Goal: Task Accomplishment & Management: Complete application form

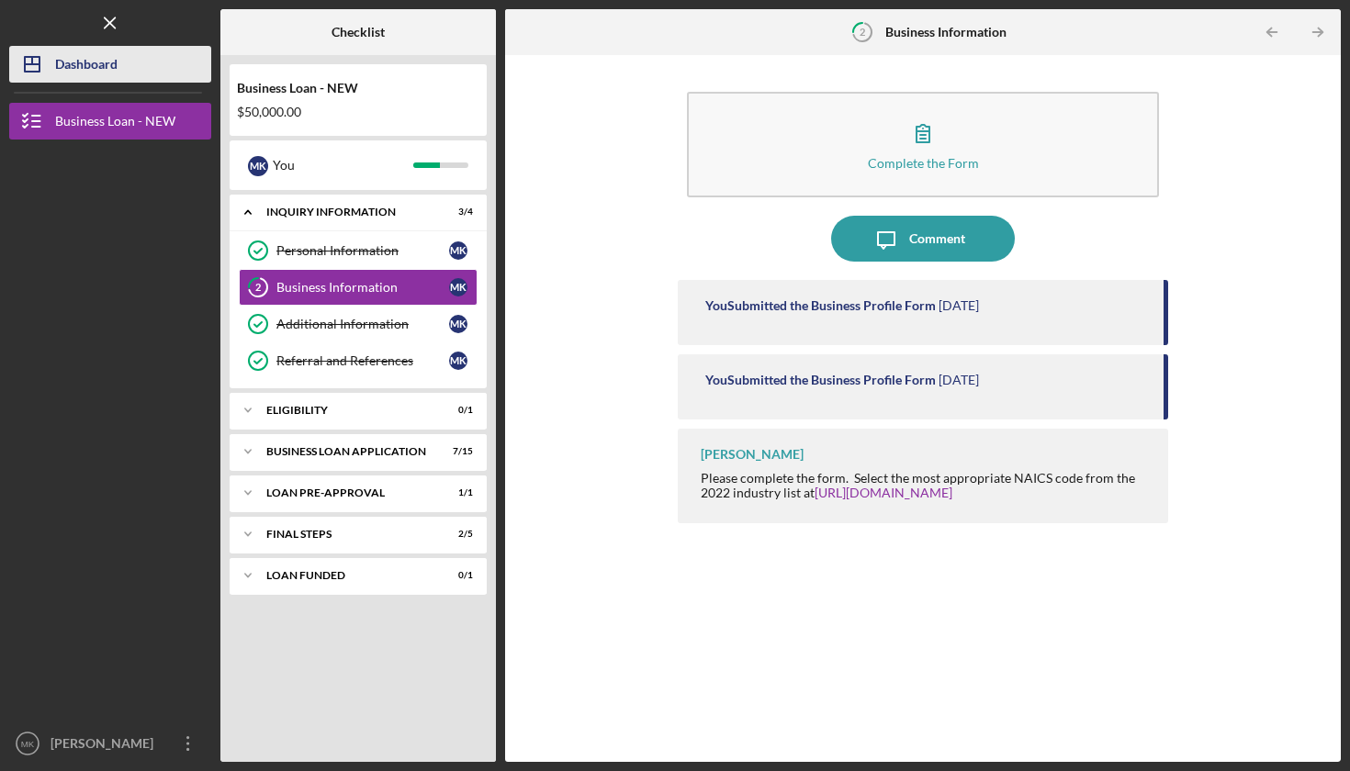
click at [116, 70] on div "Dashboard" at bounding box center [86, 66] width 62 height 41
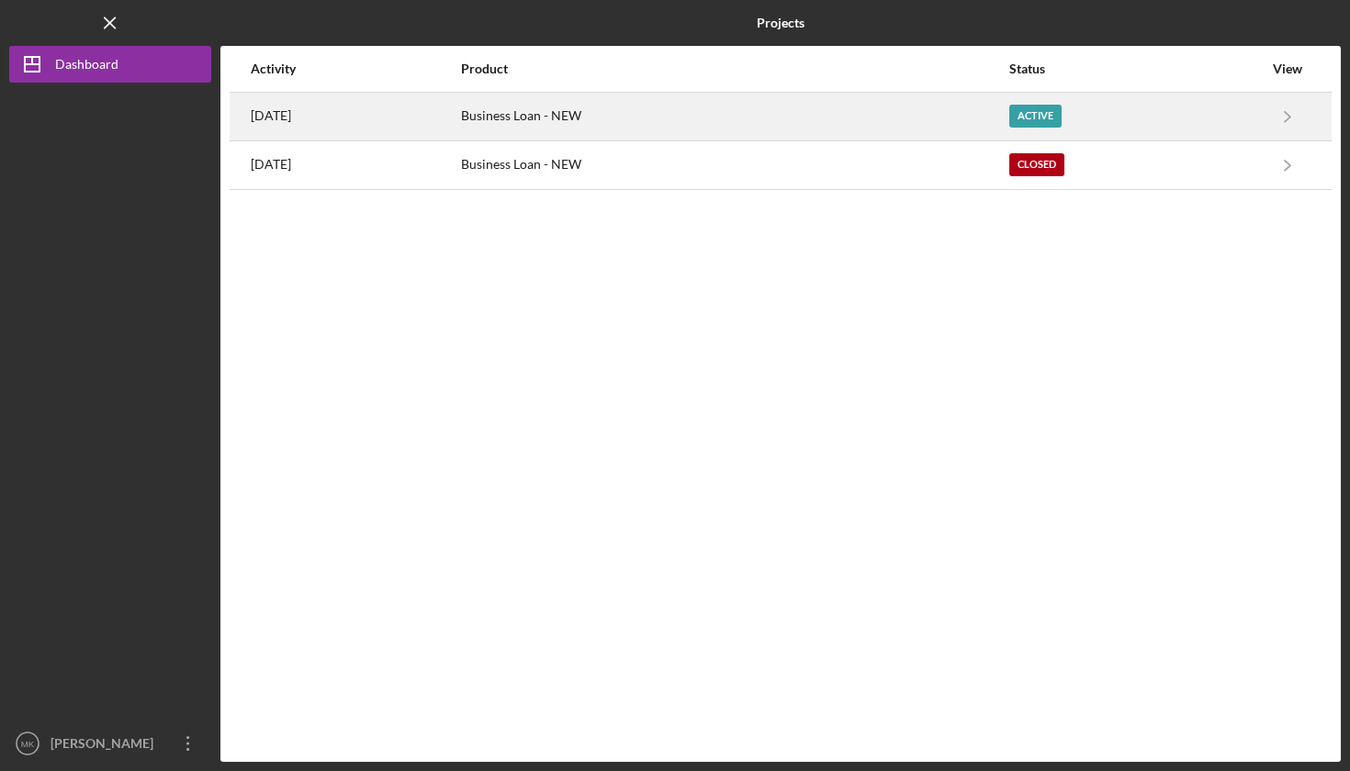
click at [601, 114] on div "Business Loan - NEW" at bounding box center [734, 117] width 546 height 46
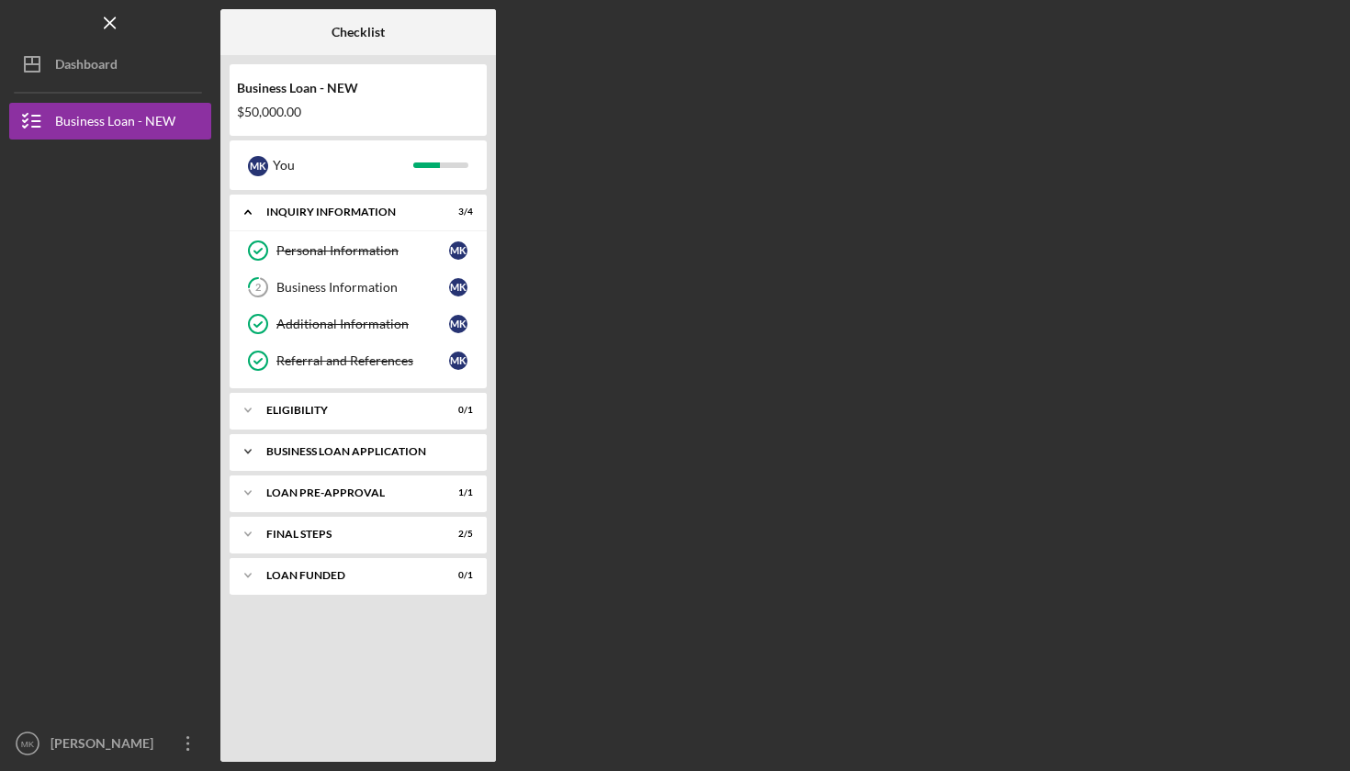
click at [325, 453] on div "BUSINESS LOAN APPLICATION" at bounding box center [364, 451] width 197 height 11
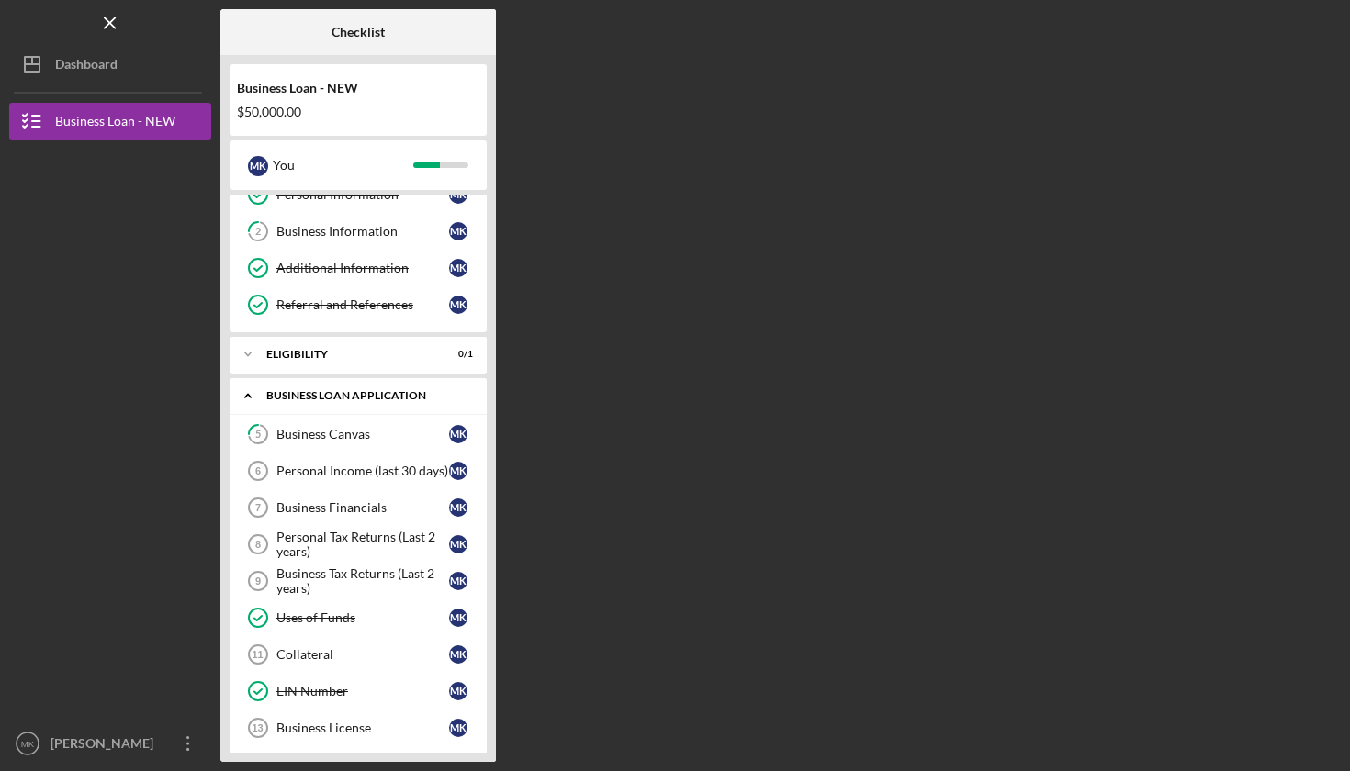
scroll to position [57, 0]
click at [304, 576] on div "Business Tax Returns (Last 2 years)" at bounding box center [362, 580] width 173 height 29
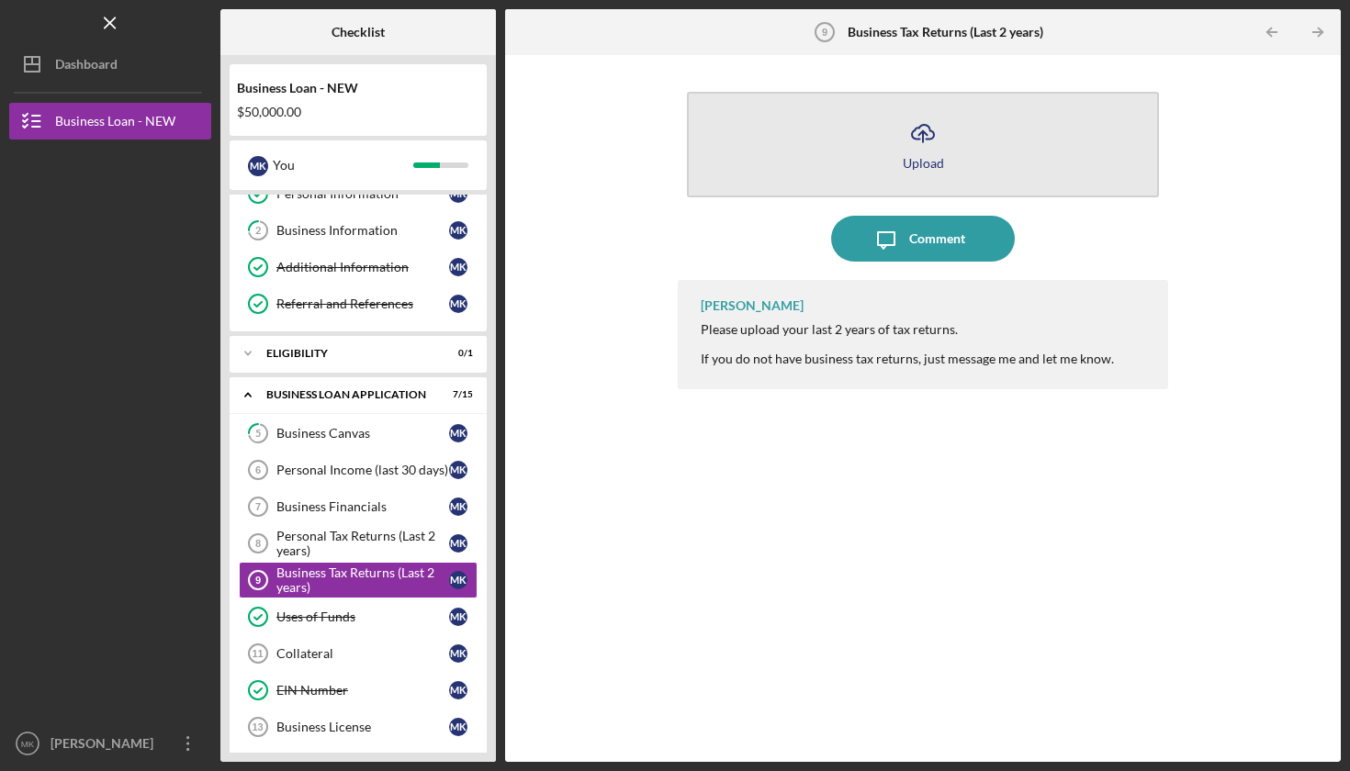
click at [923, 143] on icon "Icon/Upload" at bounding box center [923, 133] width 46 height 46
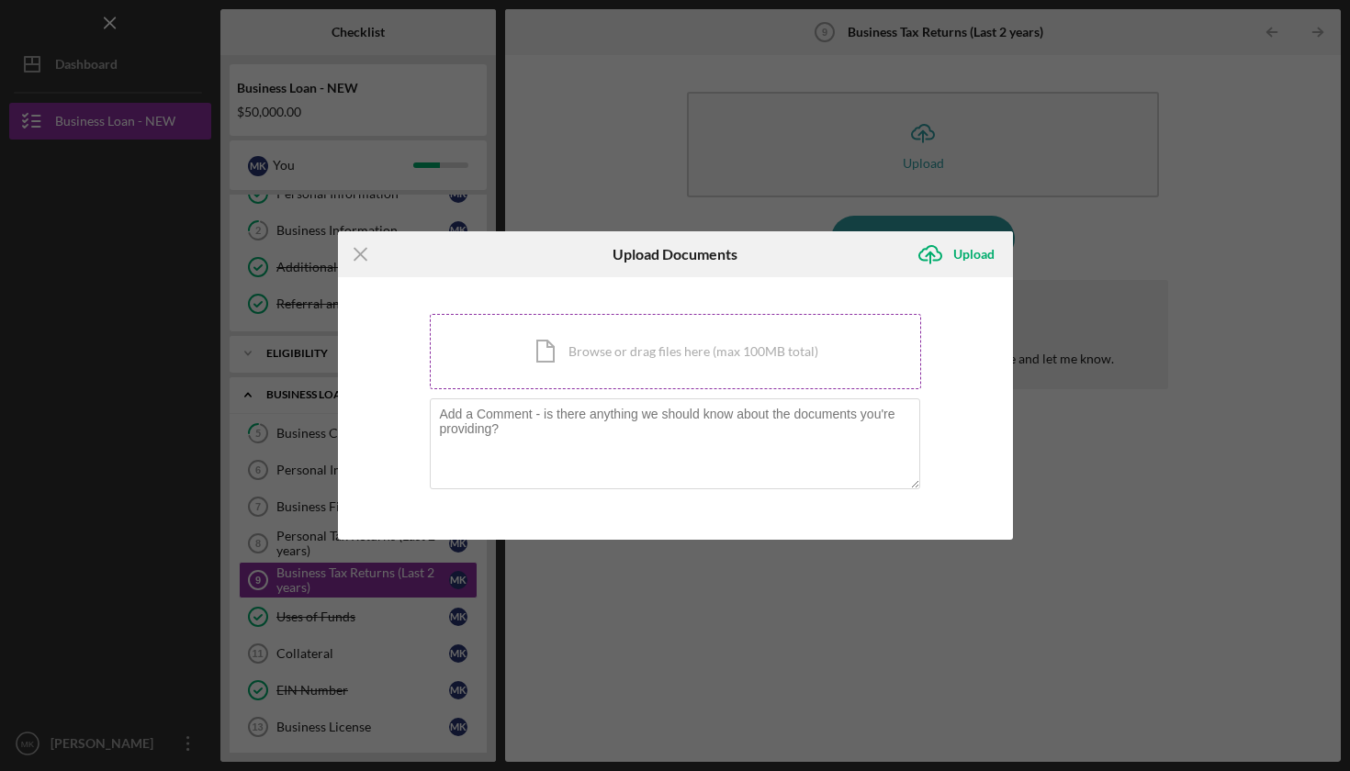
click at [603, 352] on div "Icon/Document Browse or drag files here (max 100MB total) Tap to choose files o…" at bounding box center [675, 351] width 491 height 75
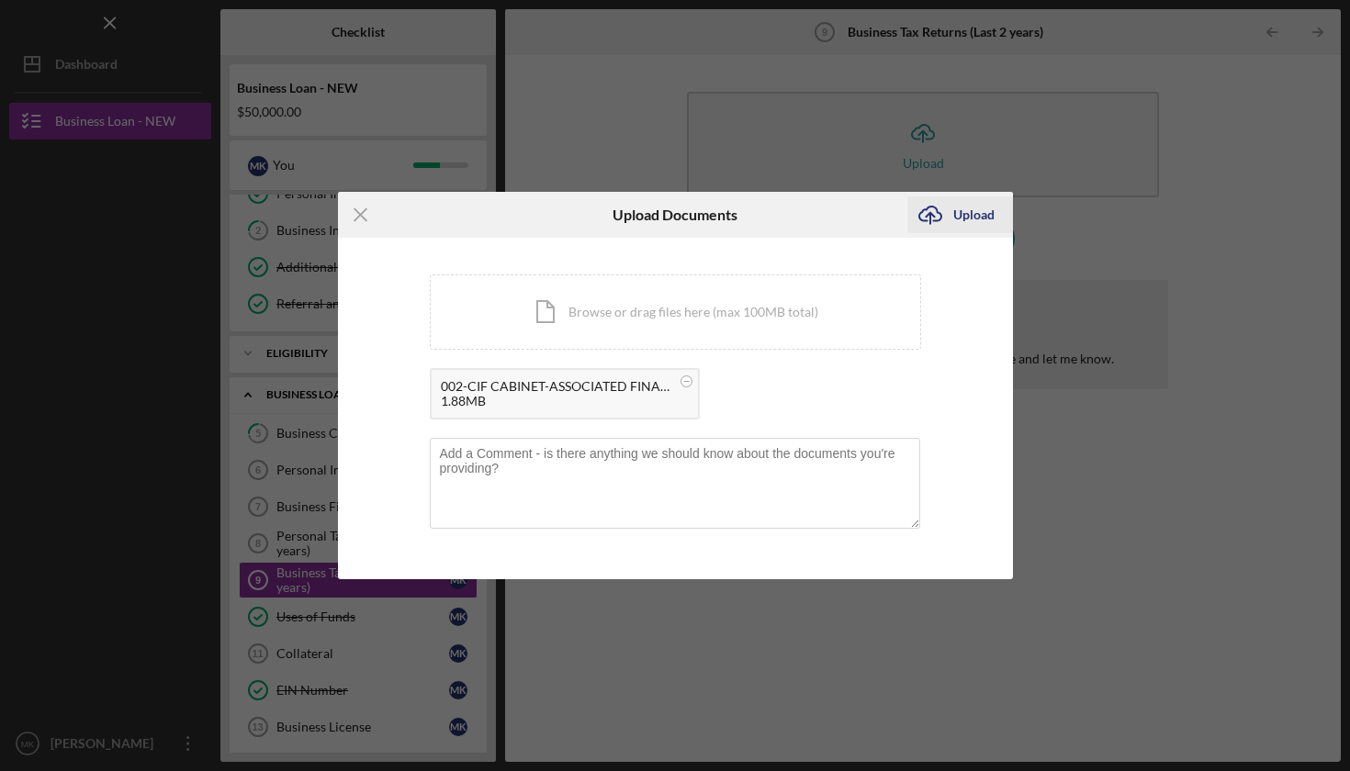
click at [966, 217] on div "Upload" at bounding box center [973, 215] width 41 height 37
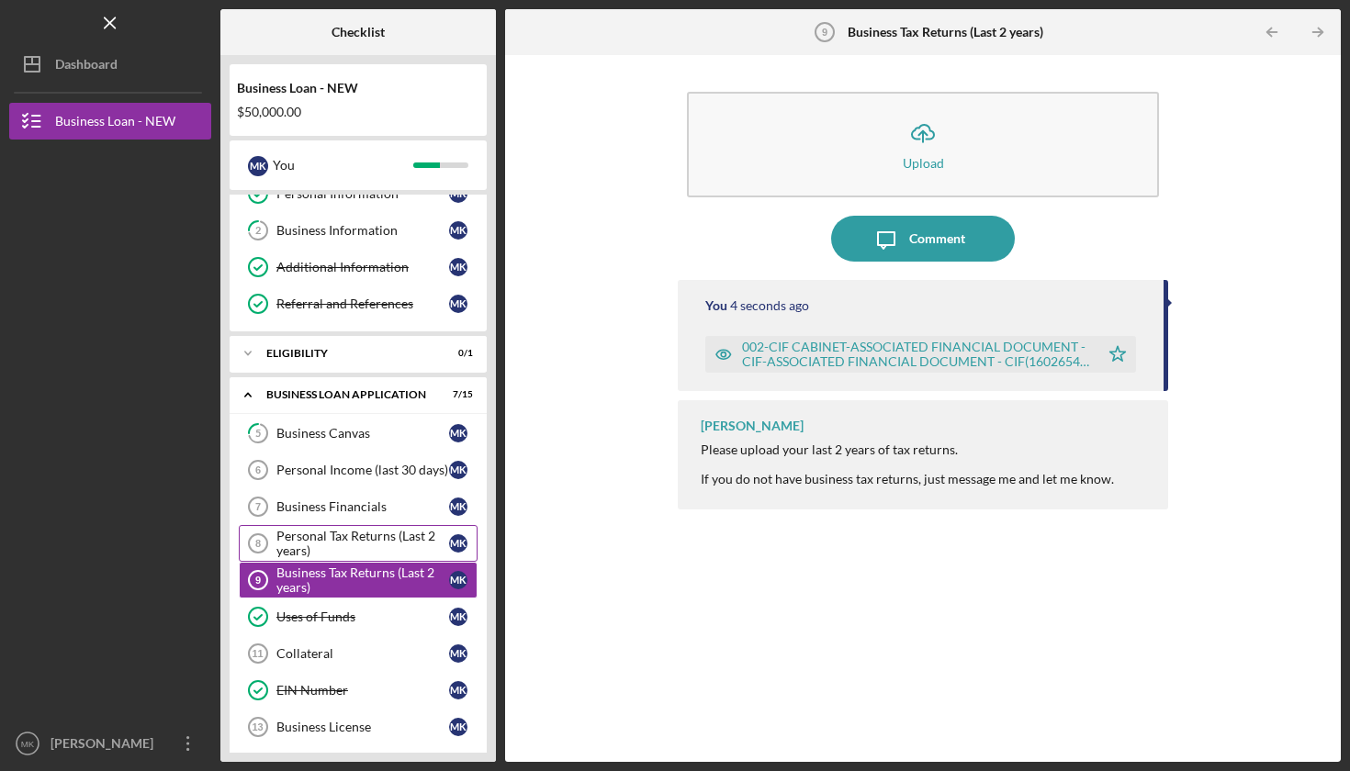
click at [354, 535] on div "Personal Tax Returns (Last 2 years)" at bounding box center [362, 543] width 173 height 29
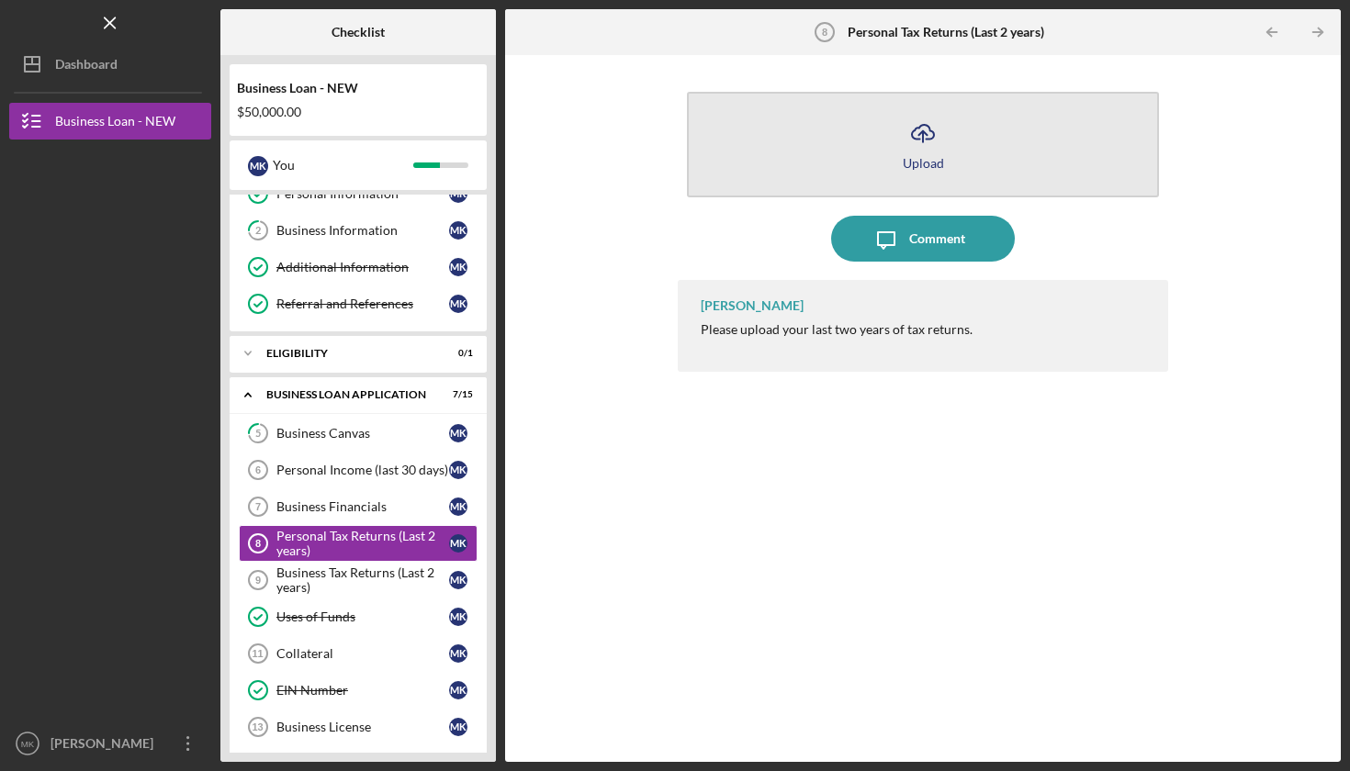
click at [910, 161] on div "Upload" at bounding box center [923, 163] width 41 height 14
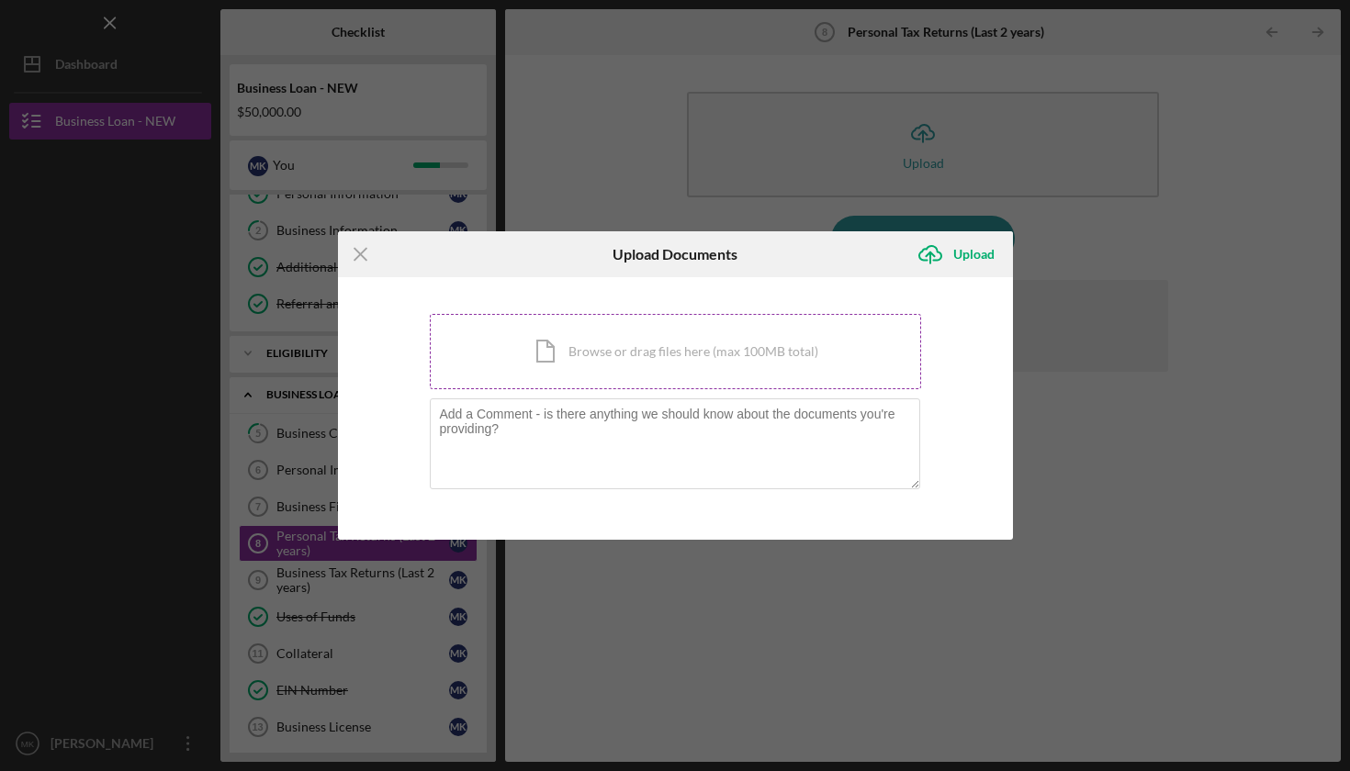
click at [633, 366] on div "Icon/Document Browse or drag files here (max 100MB total) Tap to choose files o…" at bounding box center [675, 351] width 491 height 75
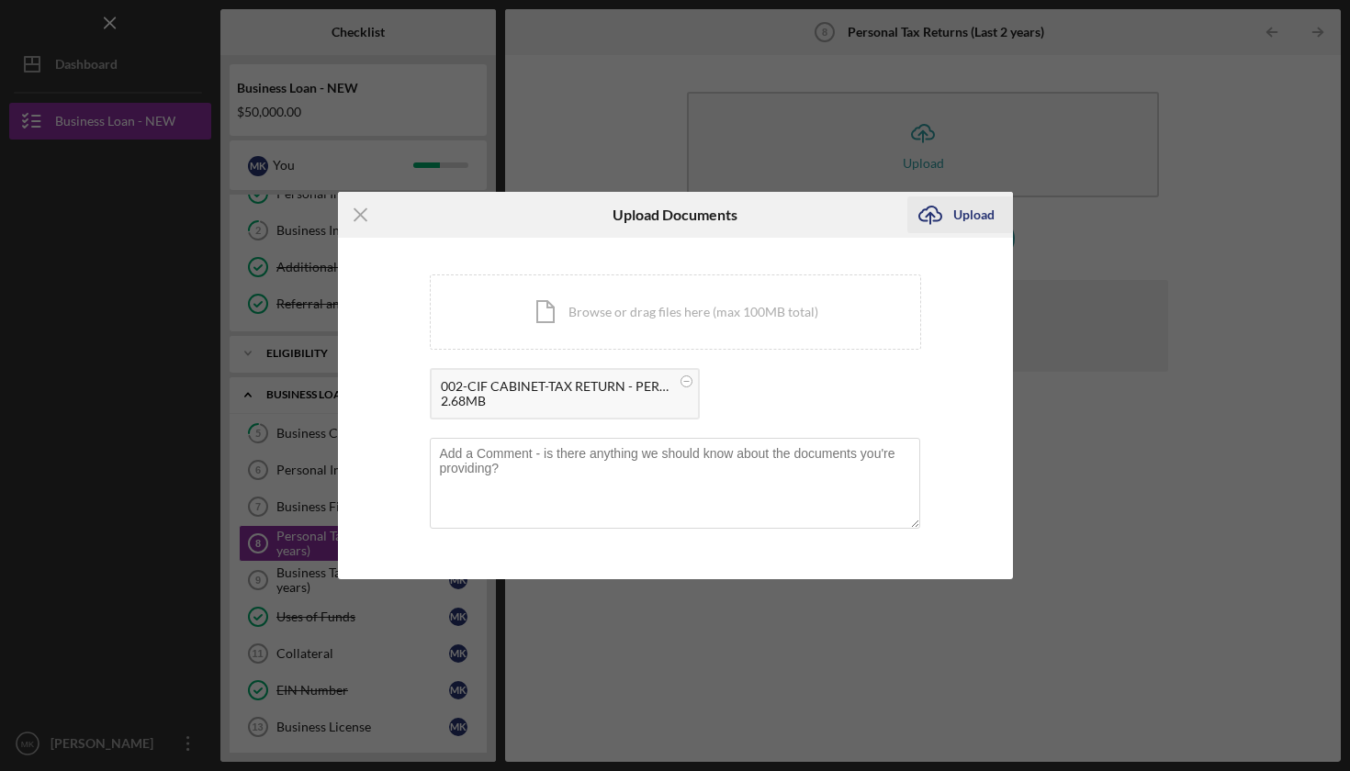
click at [972, 215] on div "Upload" at bounding box center [973, 215] width 41 height 37
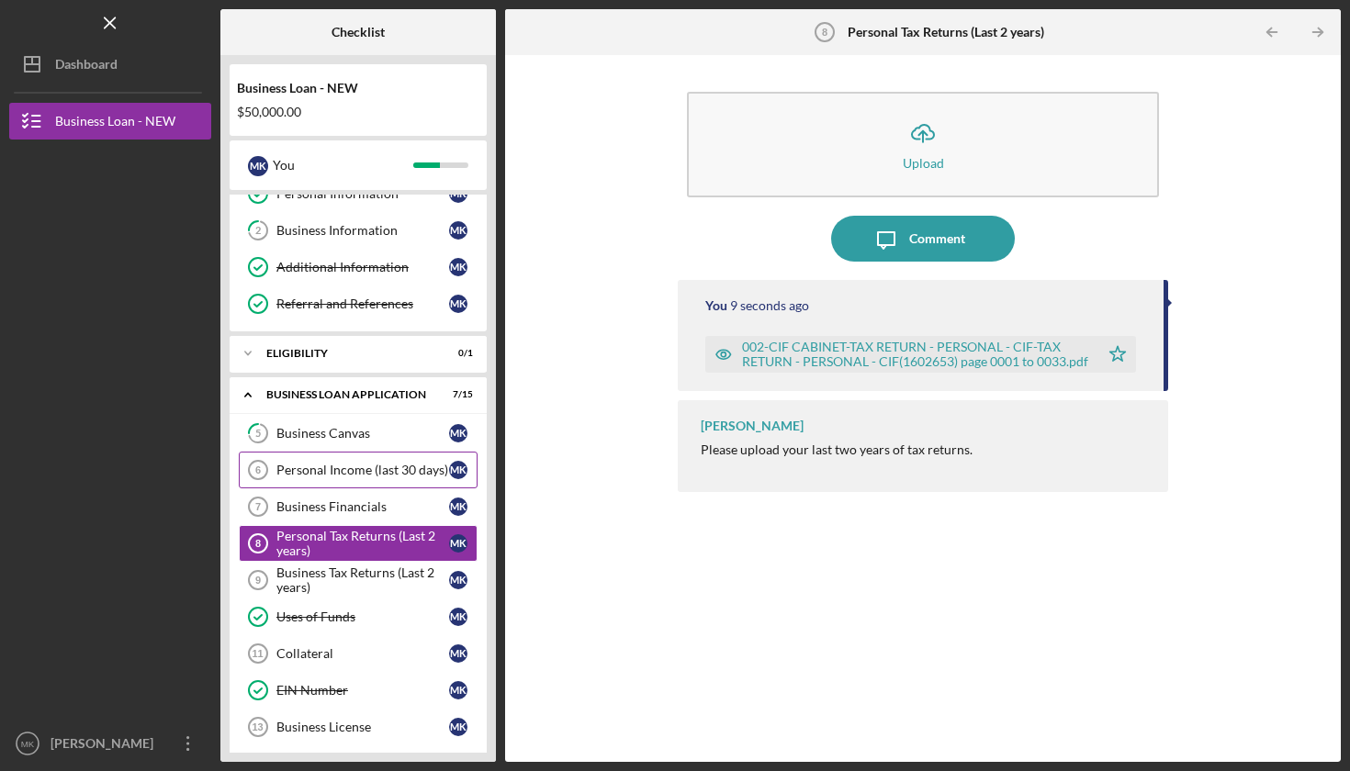
click at [327, 467] on div "Personal Income (last 30 days)" at bounding box center [362, 470] width 173 height 15
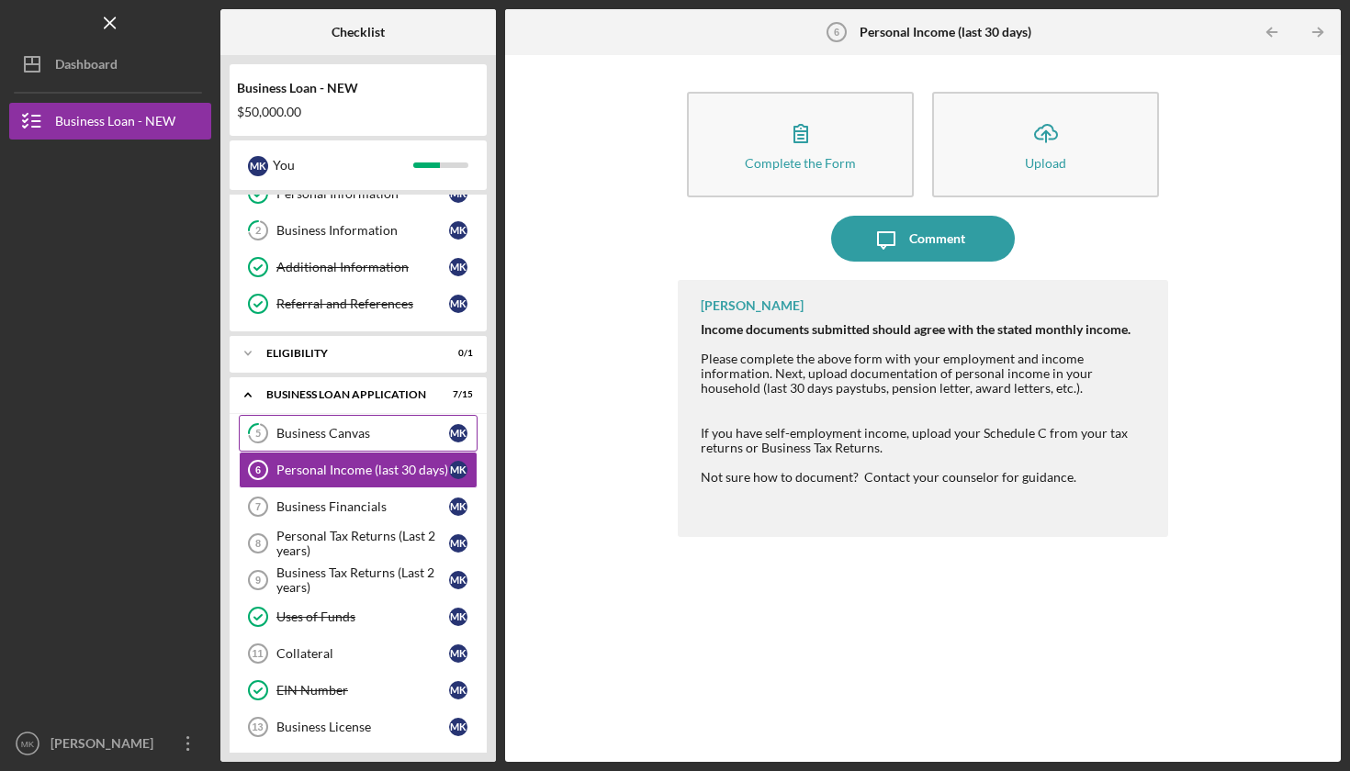
click at [311, 430] on div "Business Canvas" at bounding box center [362, 433] width 173 height 15
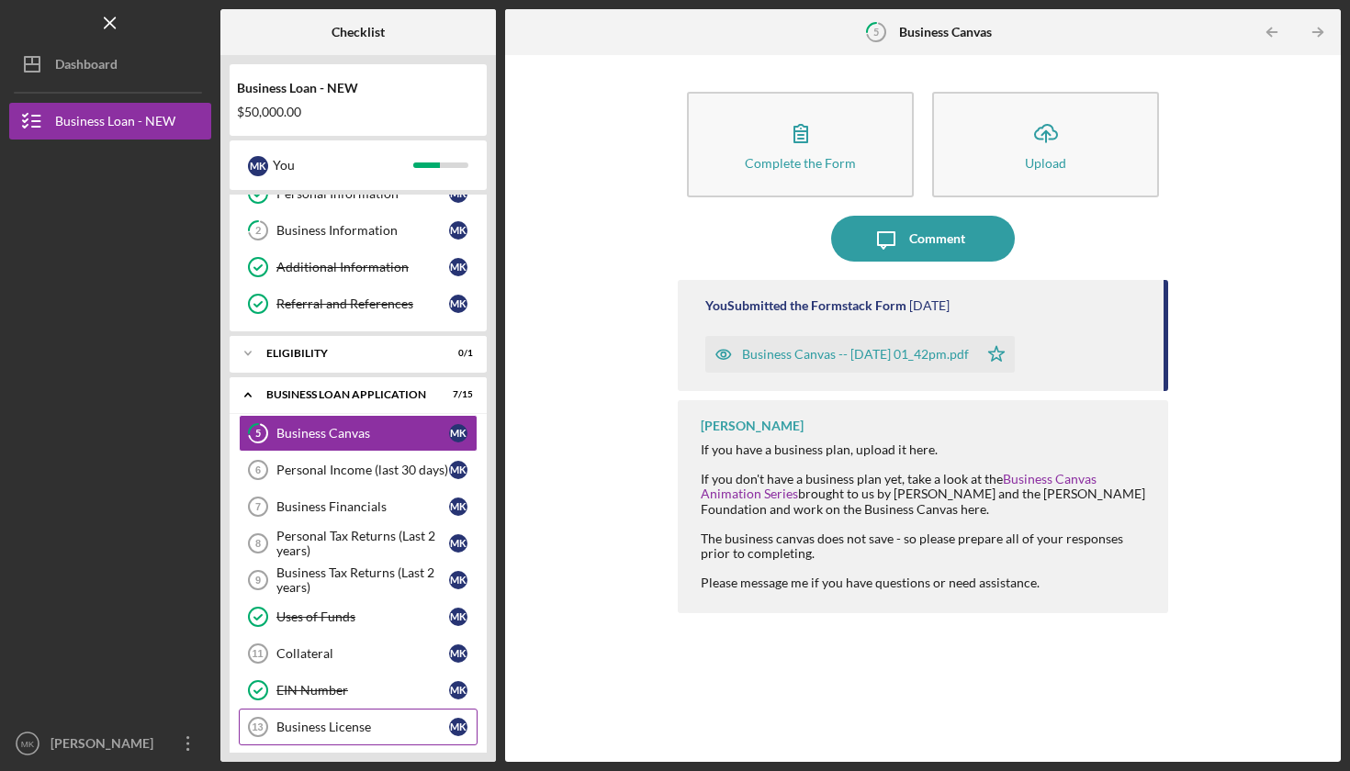
click at [302, 724] on div "Business License" at bounding box center [362, 727] width 173 height 15
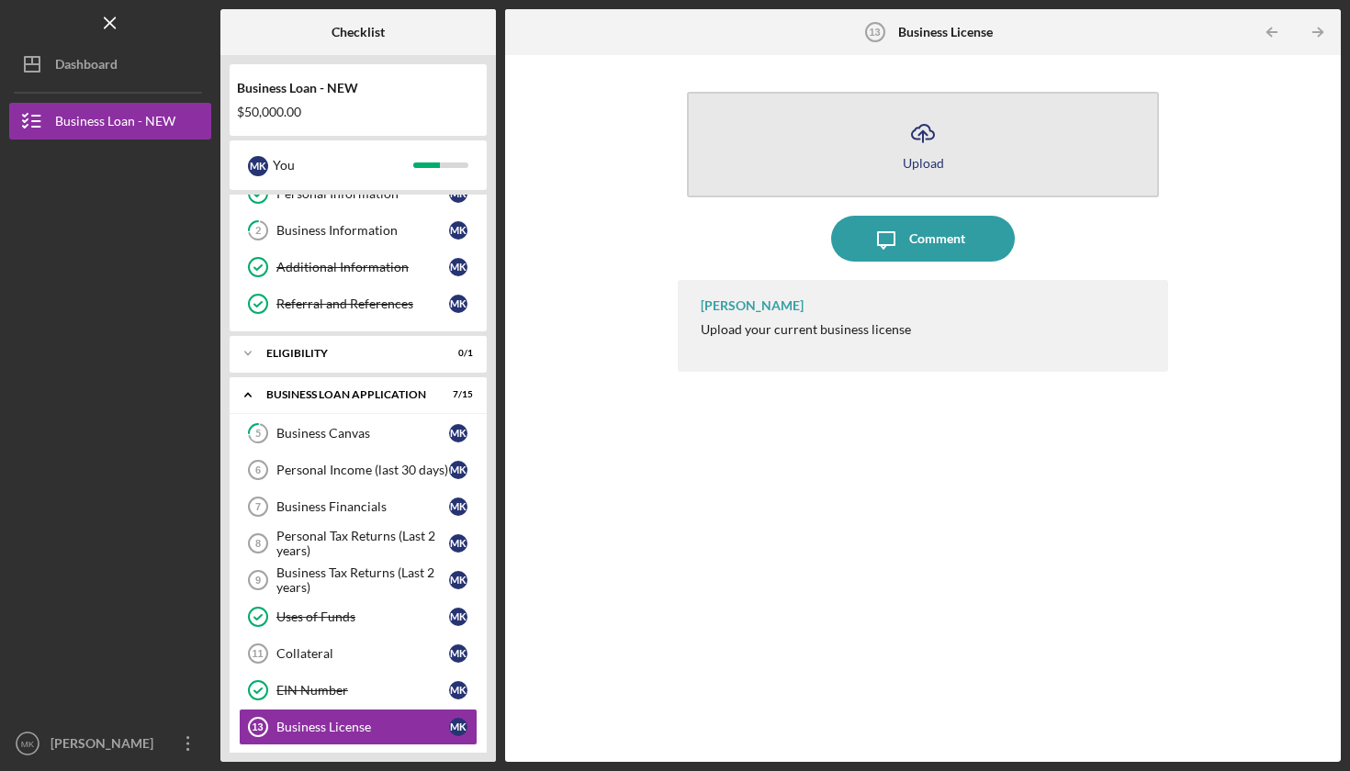
click at [917, 149] on icon "Icon/Upload" at bounding box center [923, 133] width 46 height 46
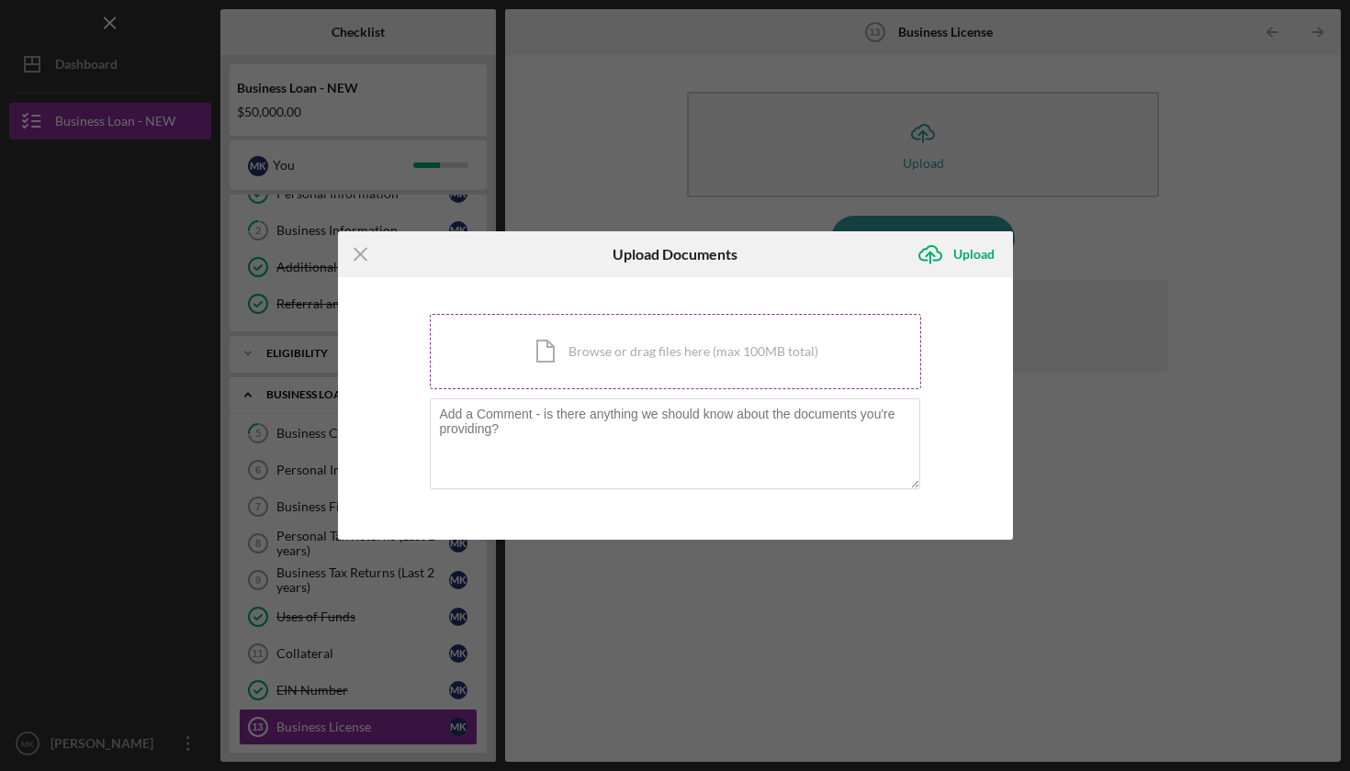
click at [699, 360] on div "Icon/Document Browse or drag files here (max 100MB total) Tap to choose files o…" at bounding box center [675, 351] width 491 height 75
click at [353, 250] on icon "Icon/Menu Close" at bounding box center [361, 254] width 46 height 46
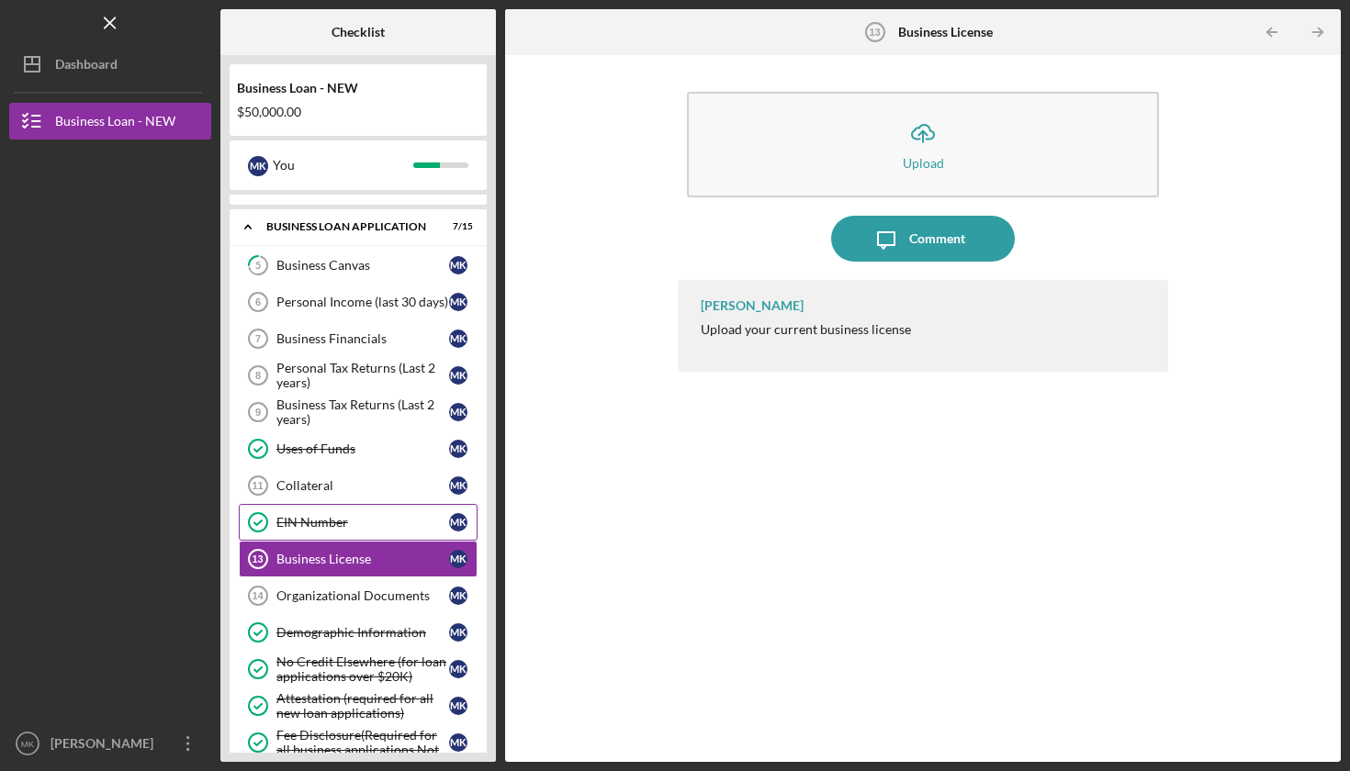
scroll to position [258, 0]
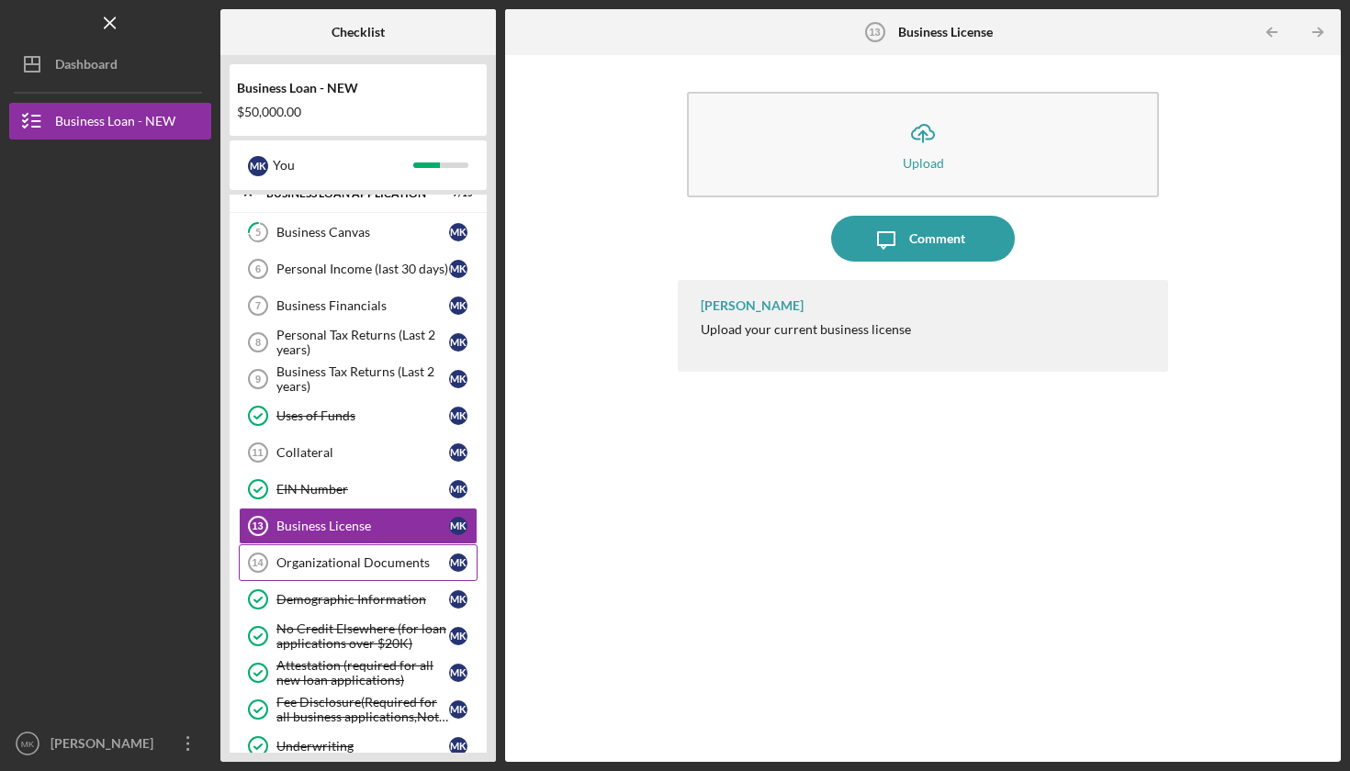
click at [351, 567] on div "Organizational Documents" at bounding box center [362, 563] width 173 height 15
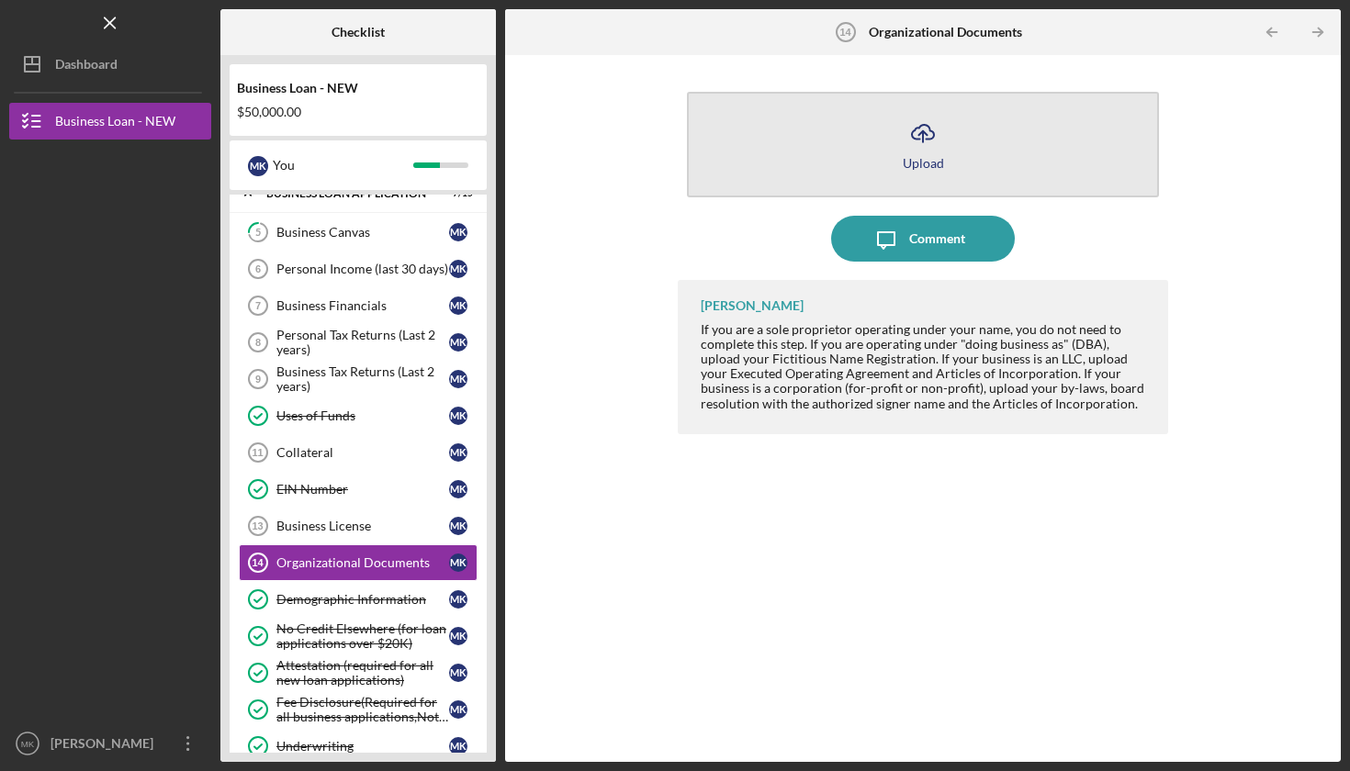
click at [927, 143] on icon "Icon/Upload" at bounding box center [923, 133] width 46 height 46
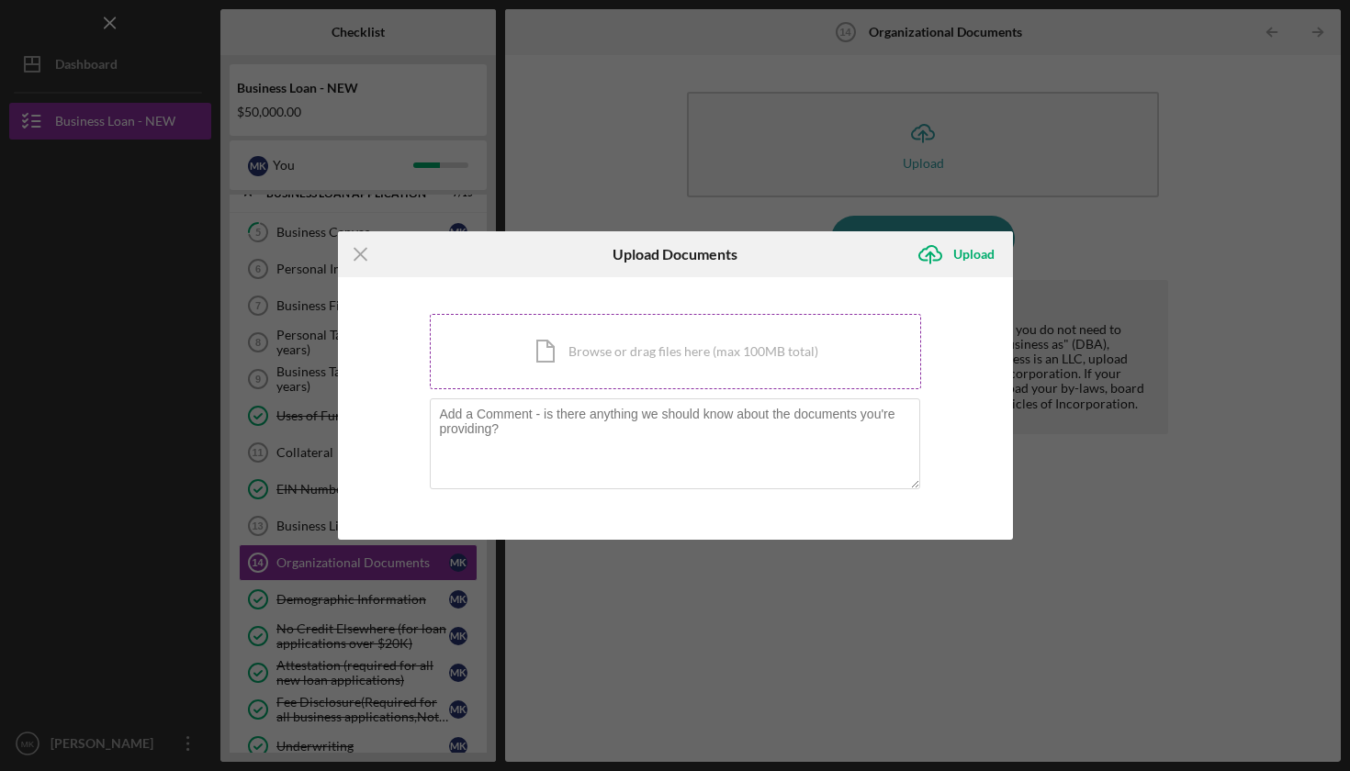
click at [647, 357] on div "Icon/Document Browse or drag files here (max 100MB total) Tap to choose files o…" at bounding box center [675, 351] width 491 height 75
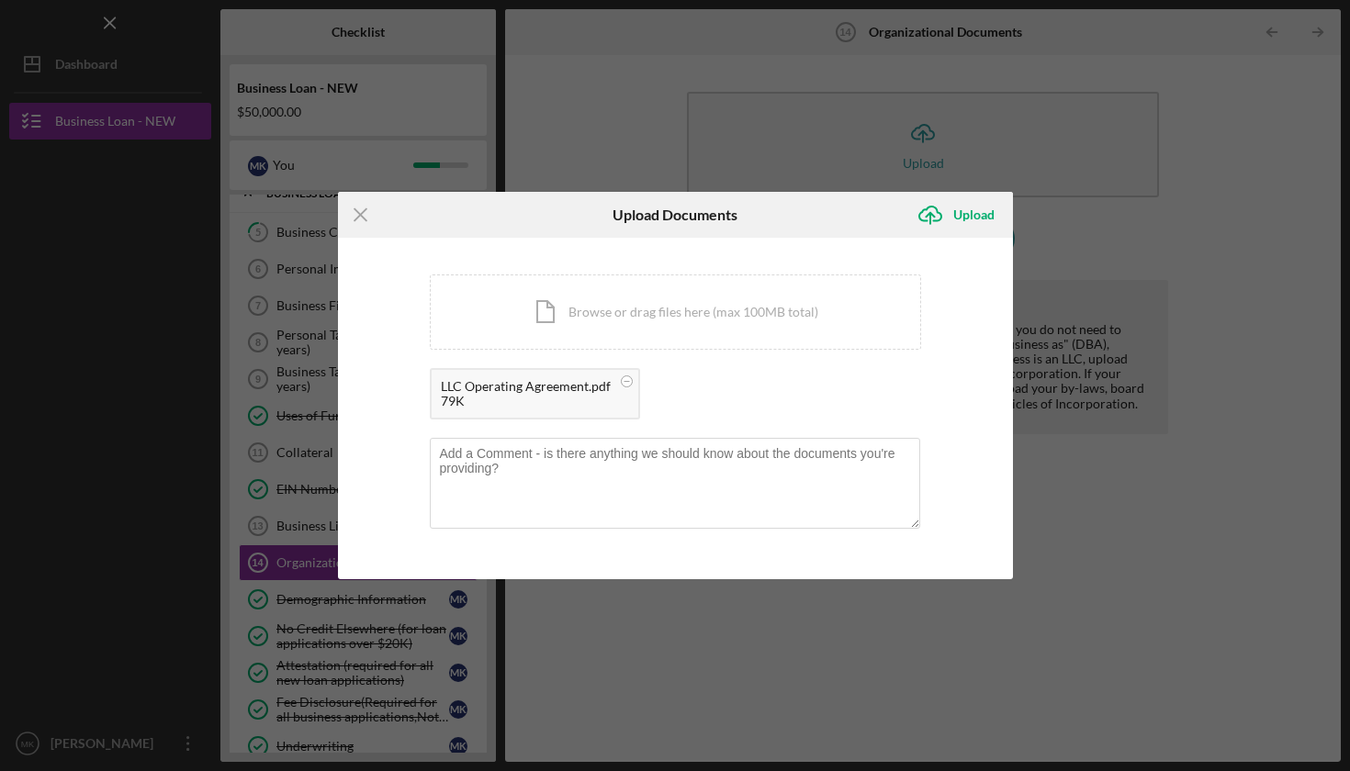
click at [566, 402] on div "79K" at bounding box center [526, 401] width 170 height 15
click at [565, 402] on div "79K" at bounding box center [526, 401] width 170 height 15
click at [556, 395] on div "79K" at bounding box center [526, 401] width 170 height 15
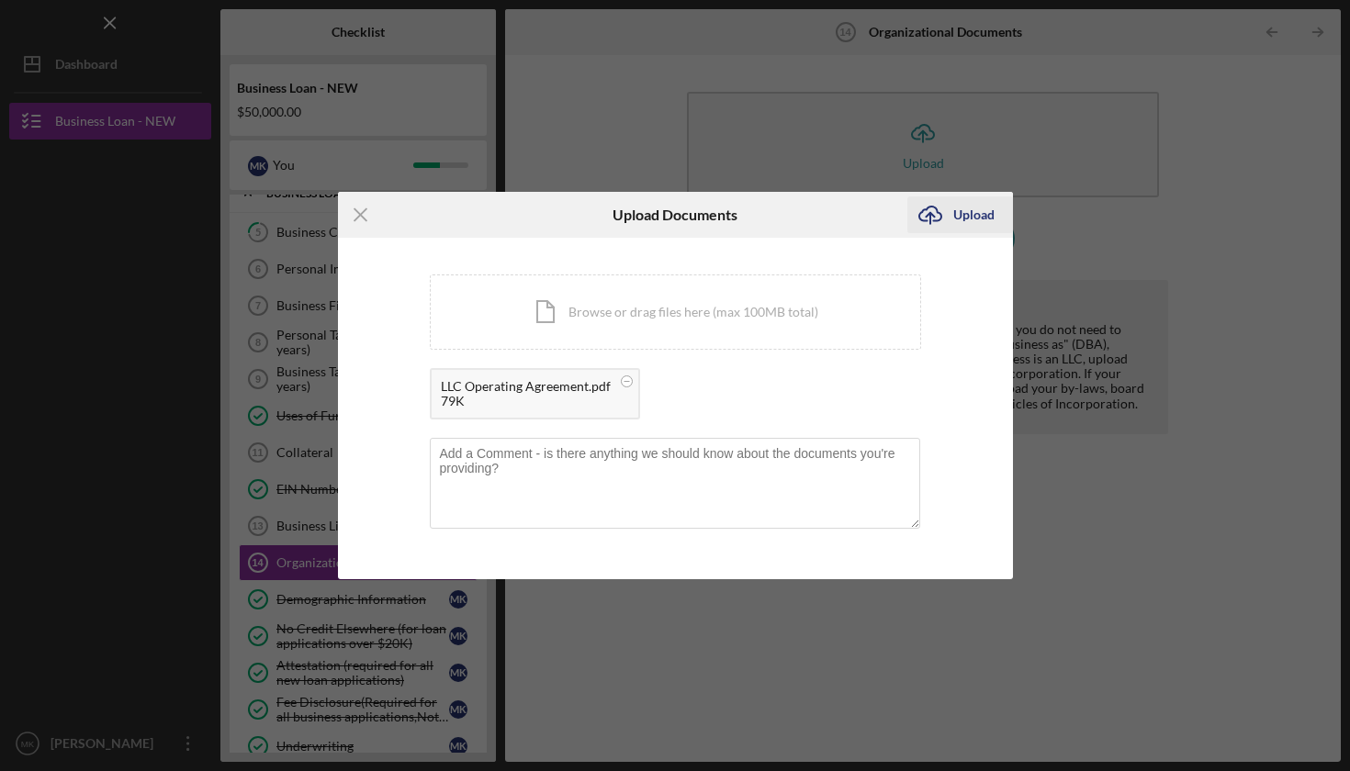
click at [982, 213] on div "Upload" at bounding box center [973, 215] width 41 height 37
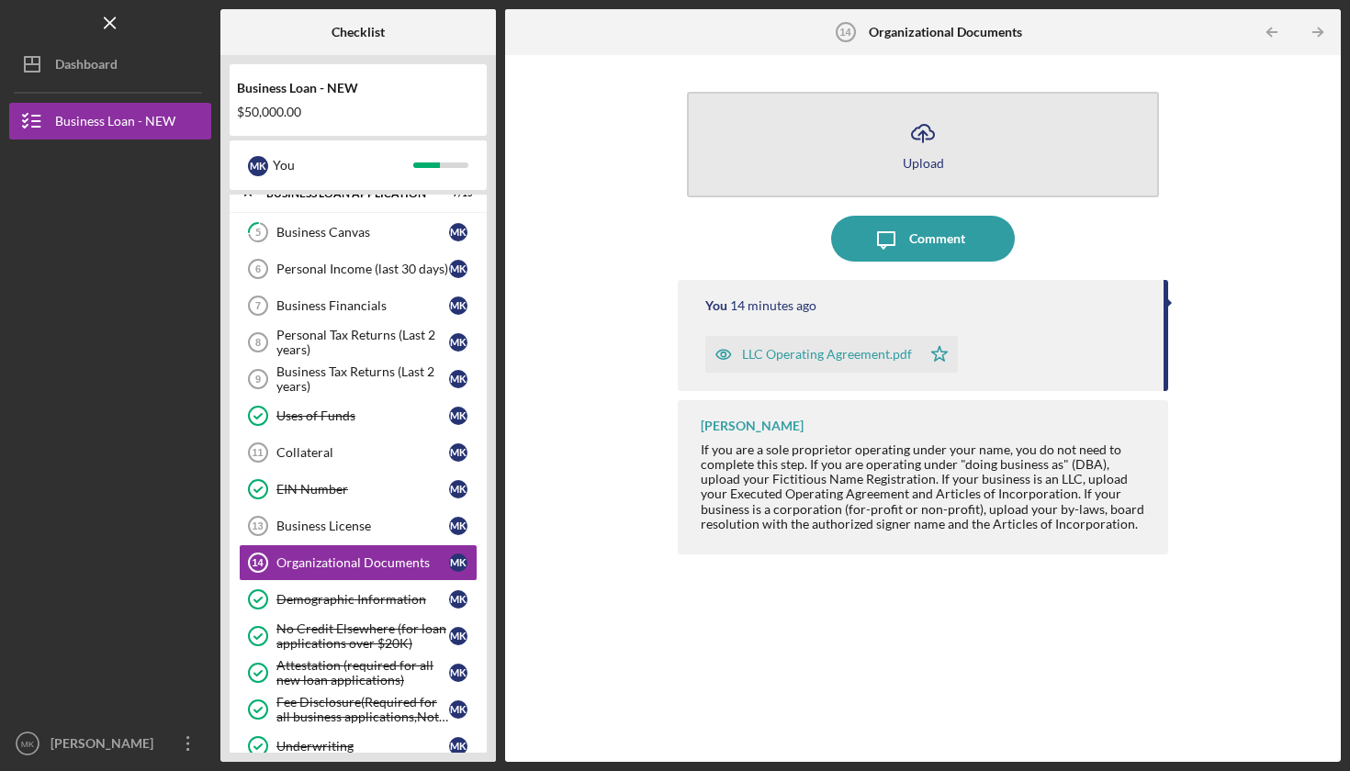
click at [915, 147] on icon "Icon/Upload" at bounding box center [923, 133] width 46 height 46
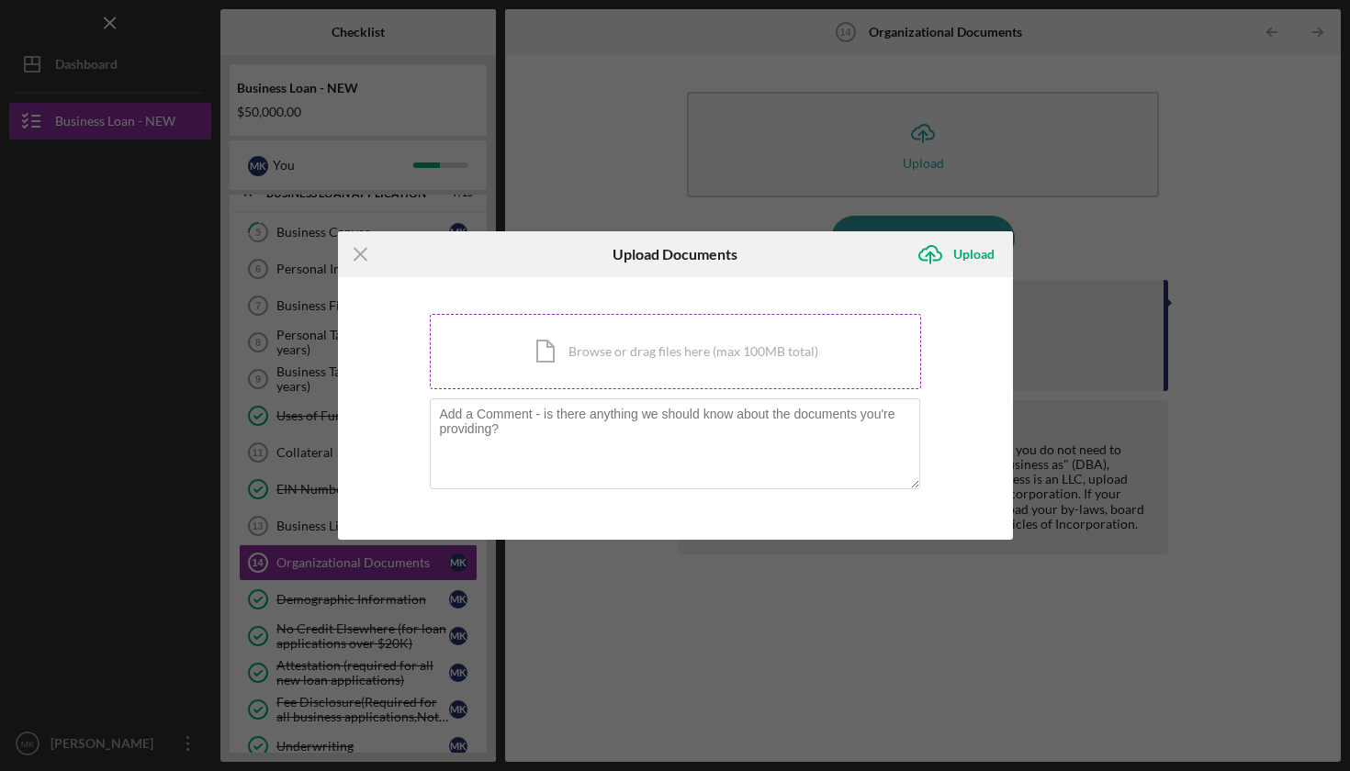
click at [650, 337] on div "Icon/Document Browse or drag files here (max 100MB total) Tap to choose files o…" at bounding box center [675, 351] width 491 height 75
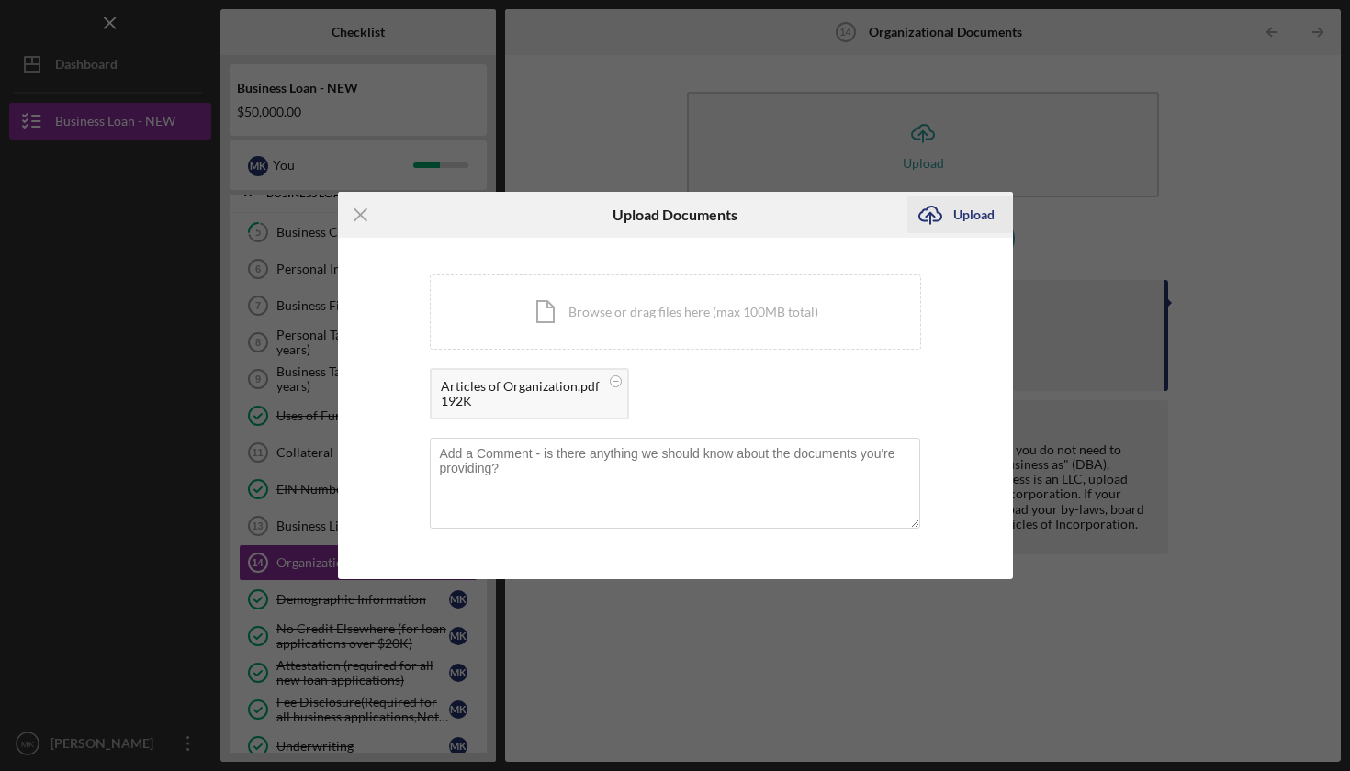
click at [969, 213] on div "Upload" at bounding box center [973, 215] width 41 height 37
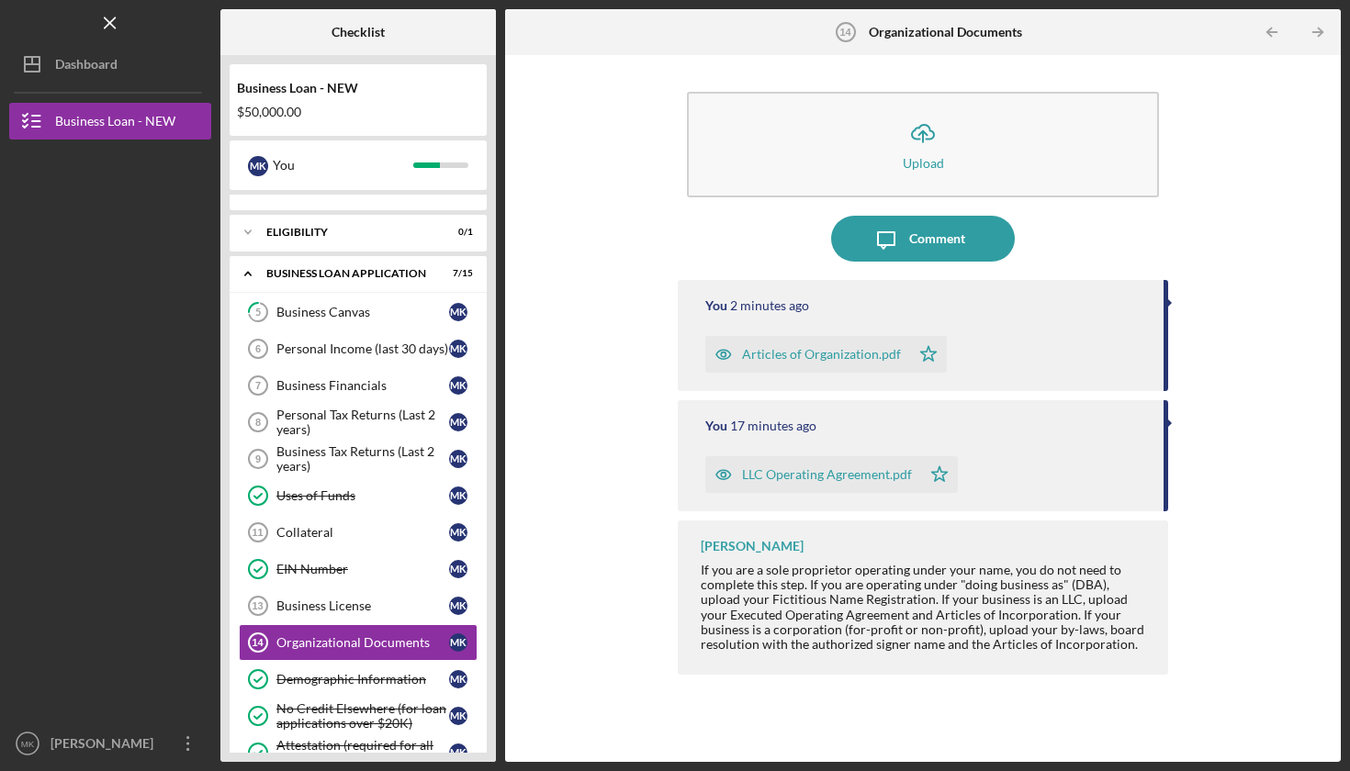
scroll to position [173, 0]
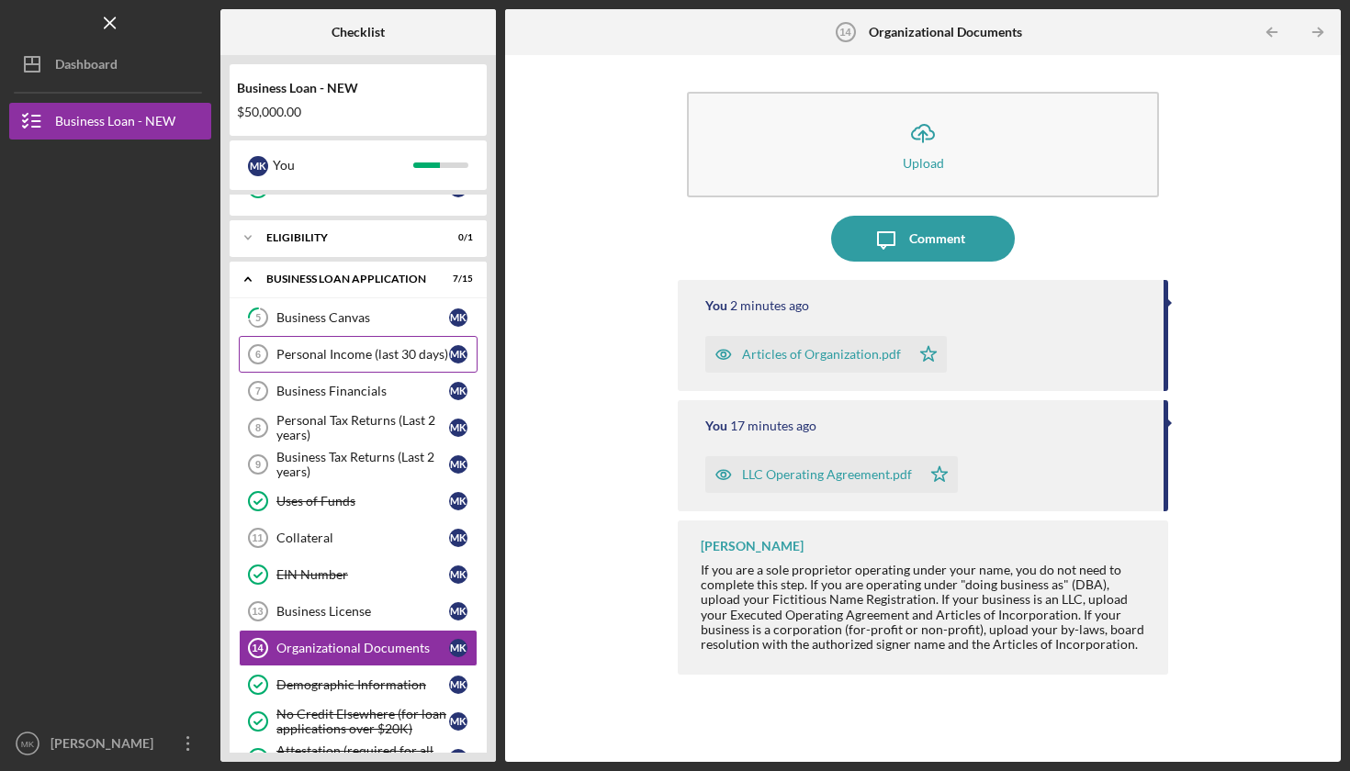
click at [329, 356] on div "Personal Income (last 30 days)" at bounding box center [362, 354] width 173 height 15
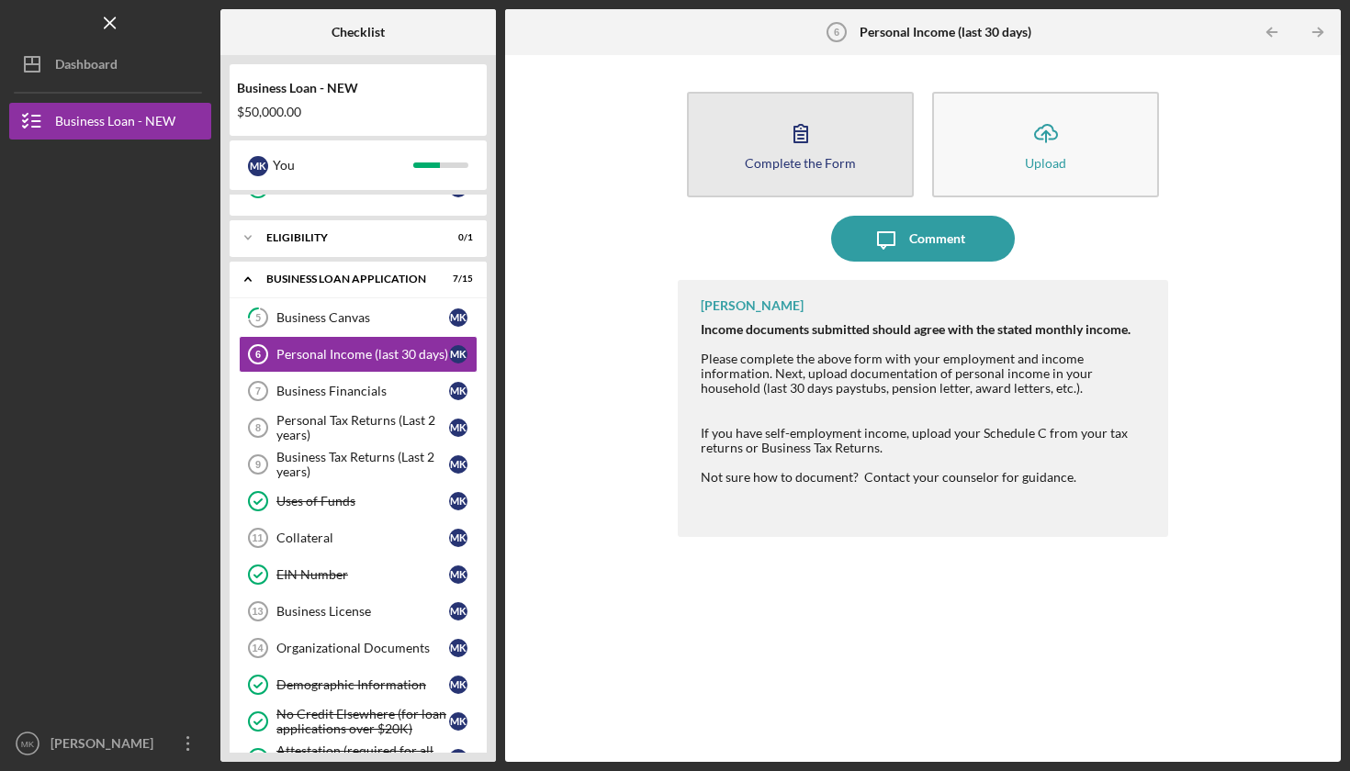
click at [792, 151] on icon "button" at bounding box center [801, 133] width 46 height 46
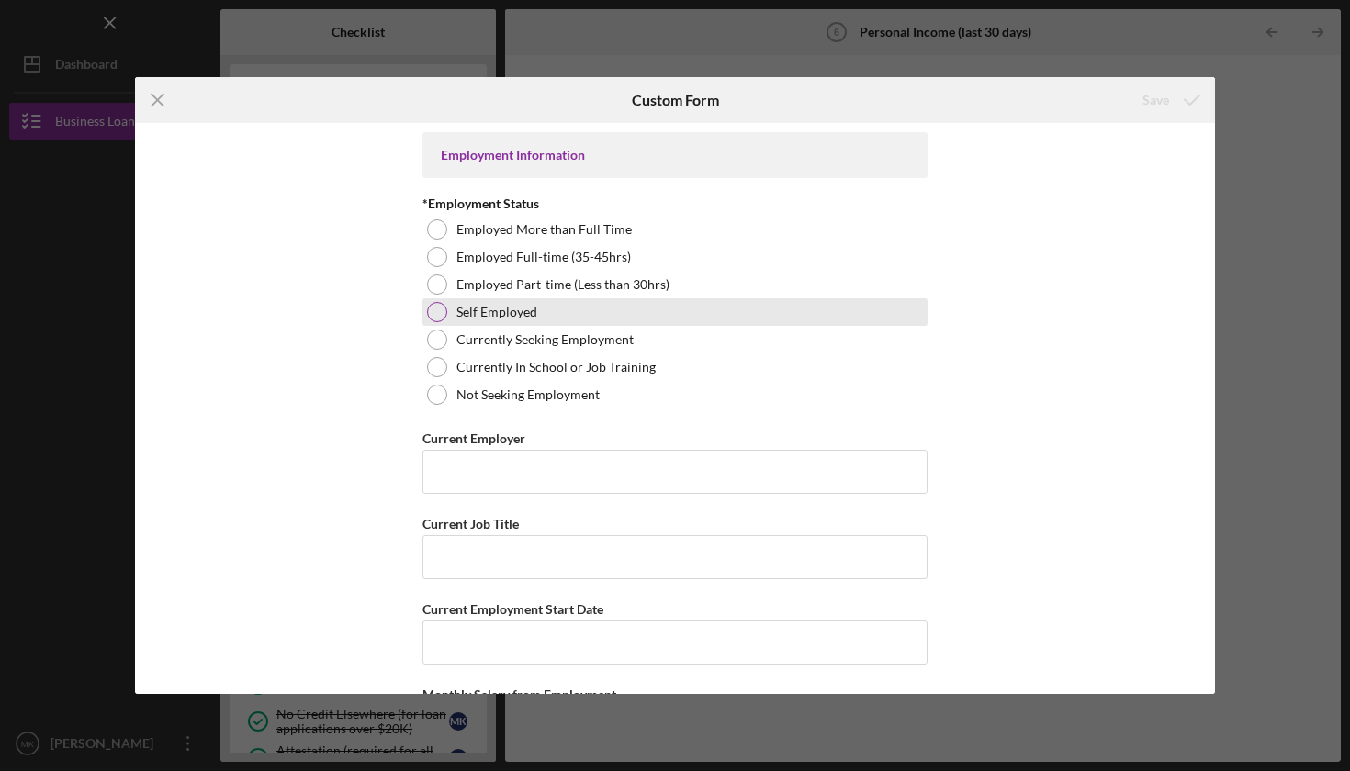
click at [433, 310] on div at bounding box center [437, 312] width 20 height 20
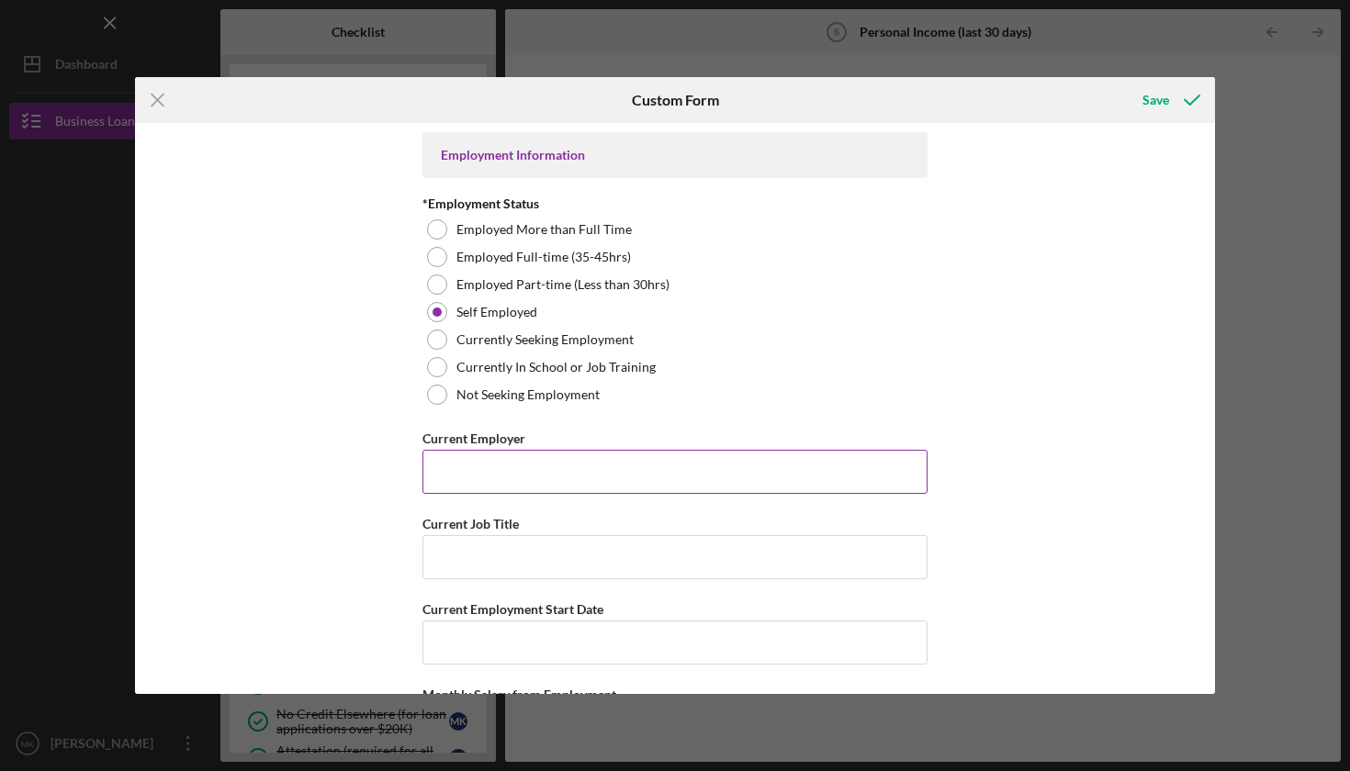
click at [471, 472] on input "Current Employer" at bounding box center [674, 472] width 505 height 44
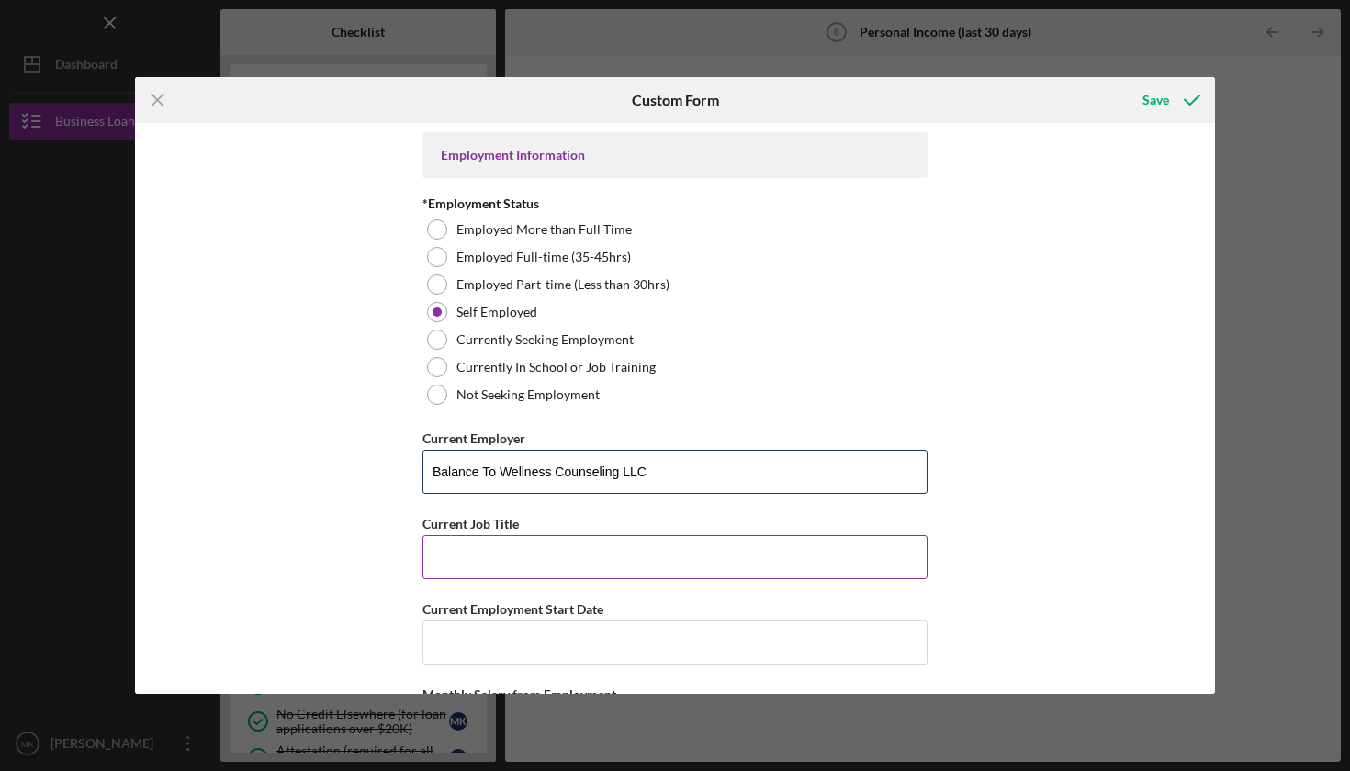
type input "Balance To Wellness Counseling LLC"
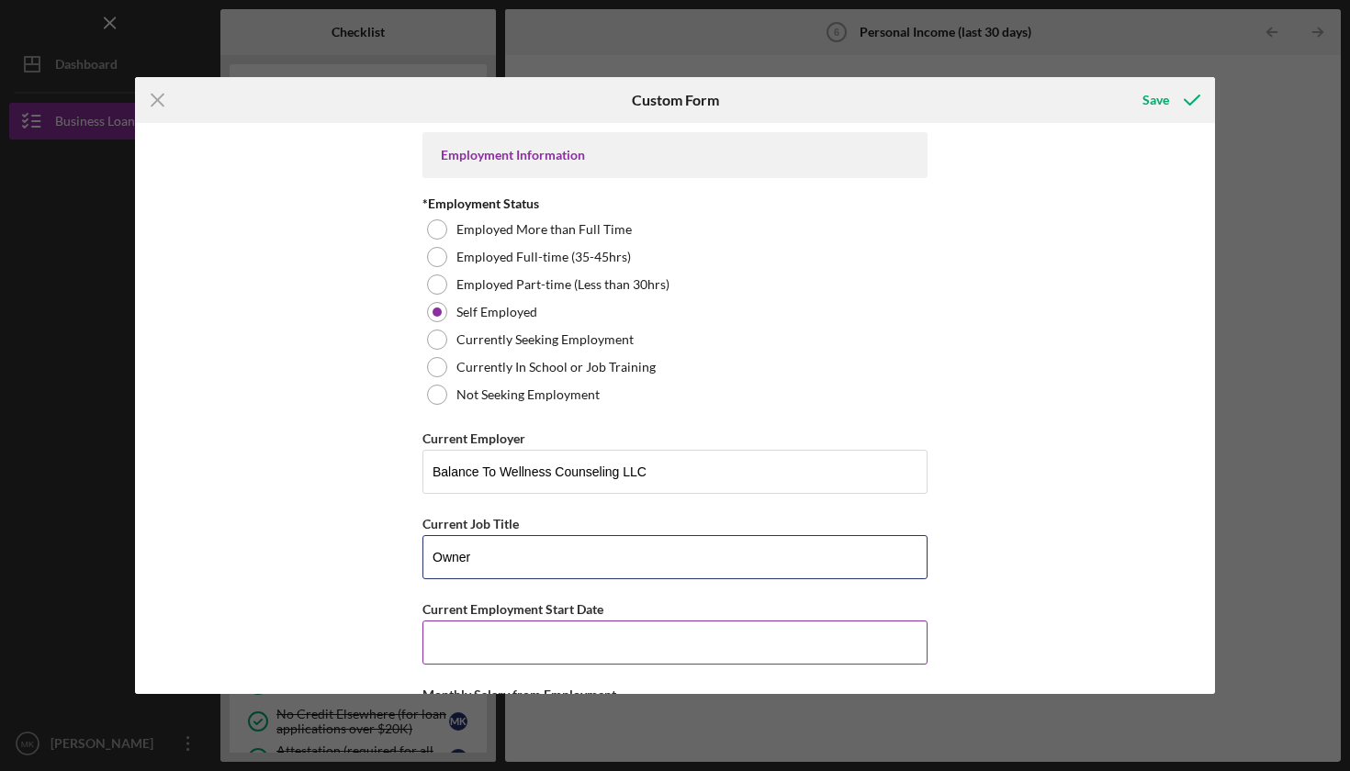
type input "Owner"
click at [456, 647] on input "Current Employment Start Date" at bounding box center [674, 643] width 505 height 44
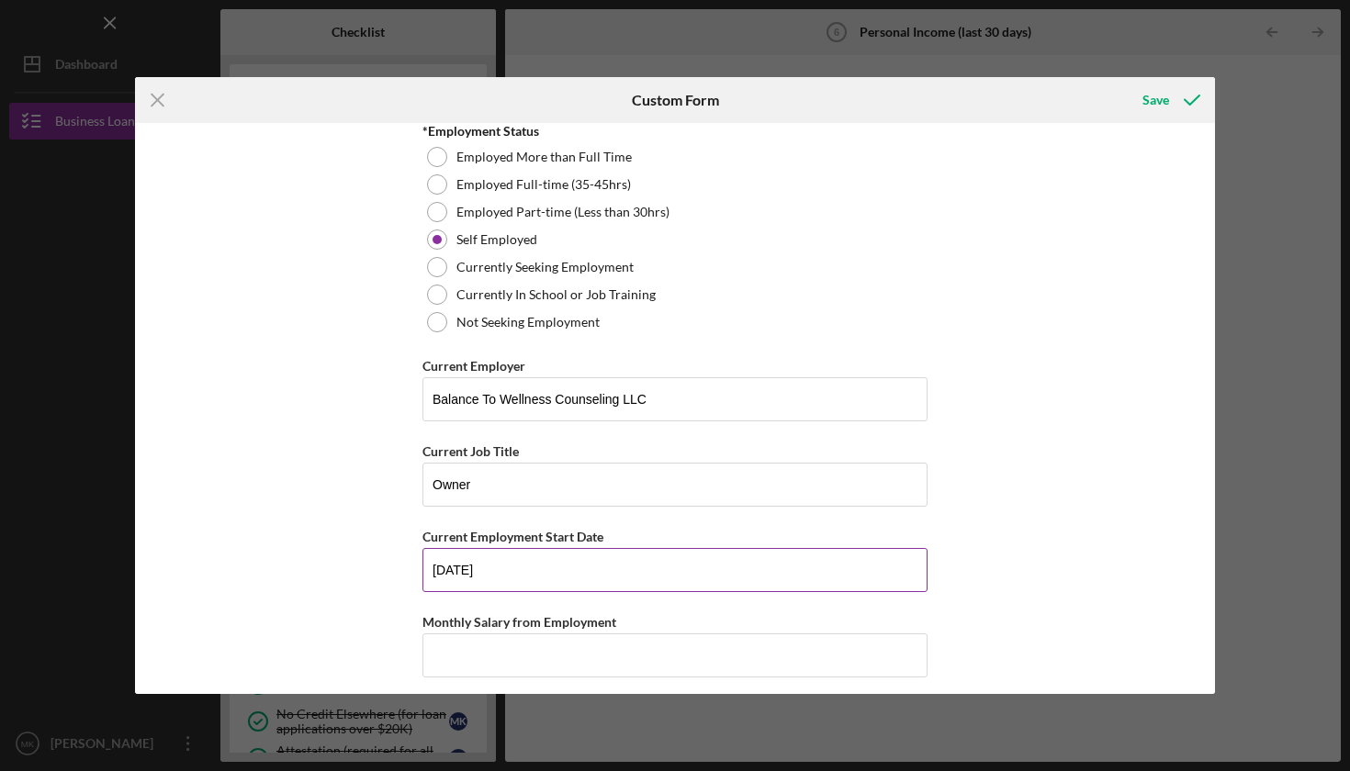
scroll to position [133, 0]
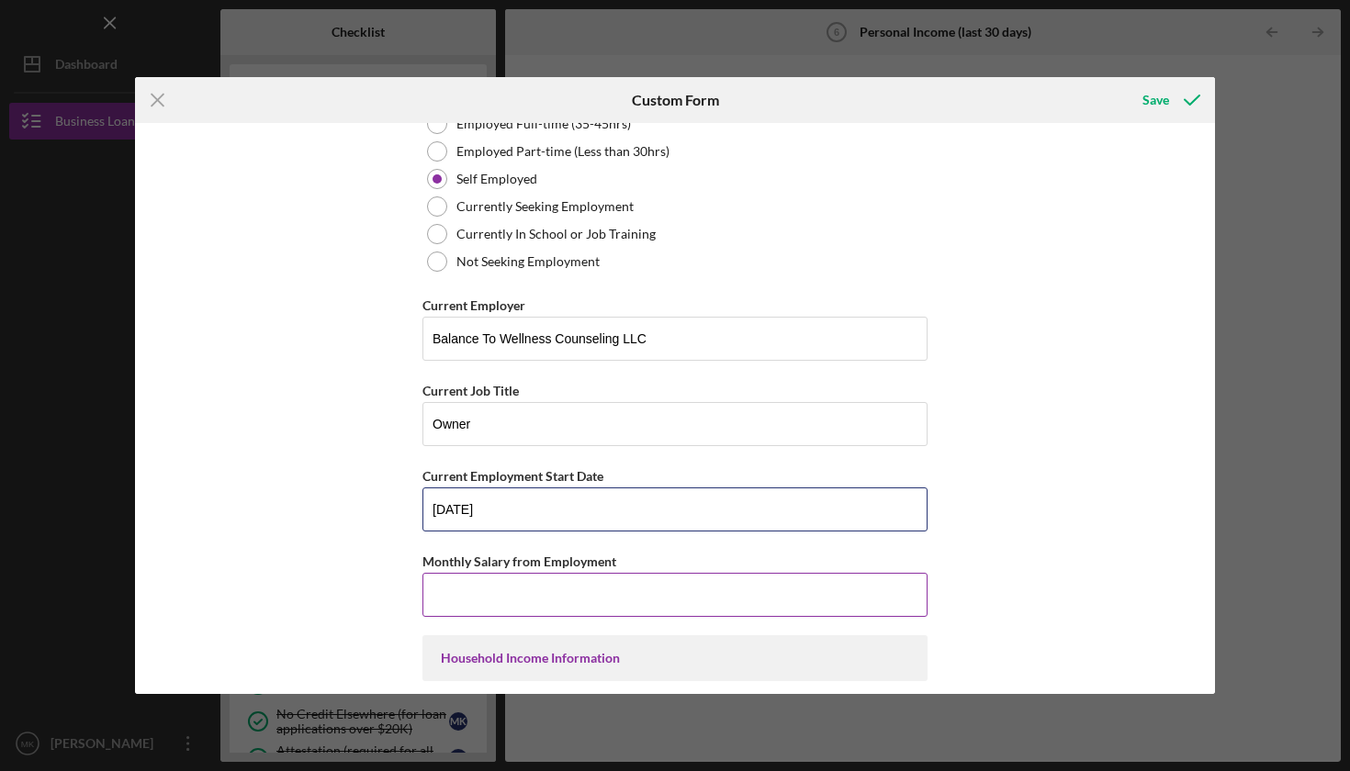
type input "[DATE]"
click at [499, 603] on input "Monthly Salary from Employment" at bounding box center [674, 595] width 505 height 44
type input "$6,250"
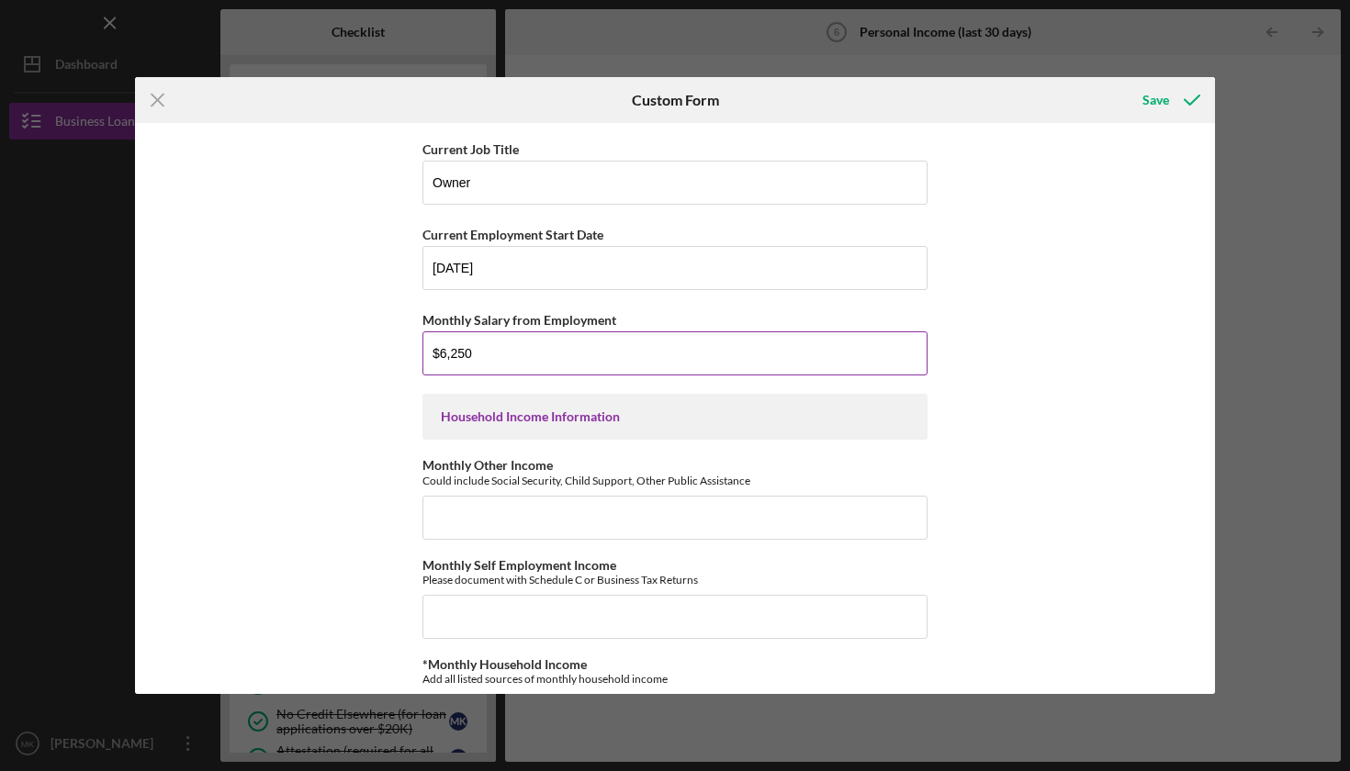
scroll to position [387, 0]
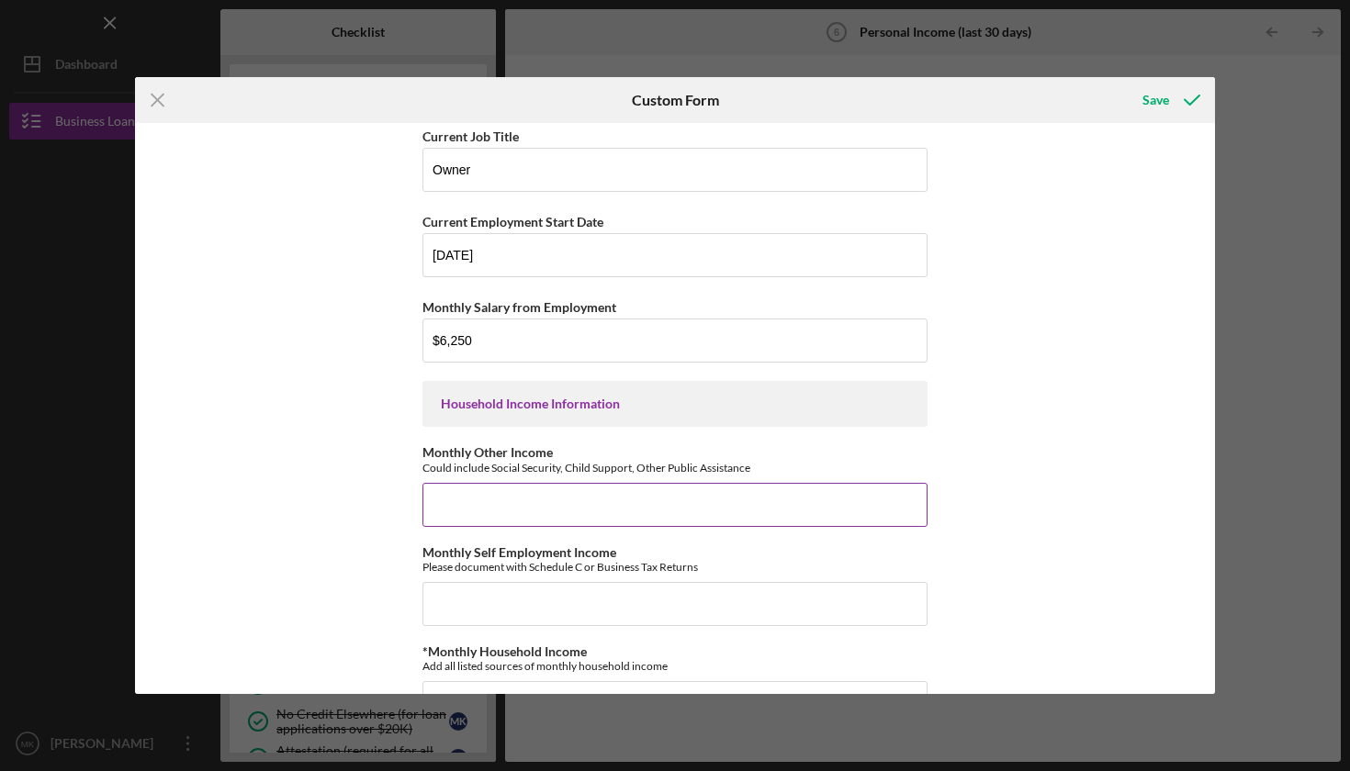
click at [574, 510] on input "Monthly Other Income" at bounding box center [674, 505] width 505 height 44
type input "$0"
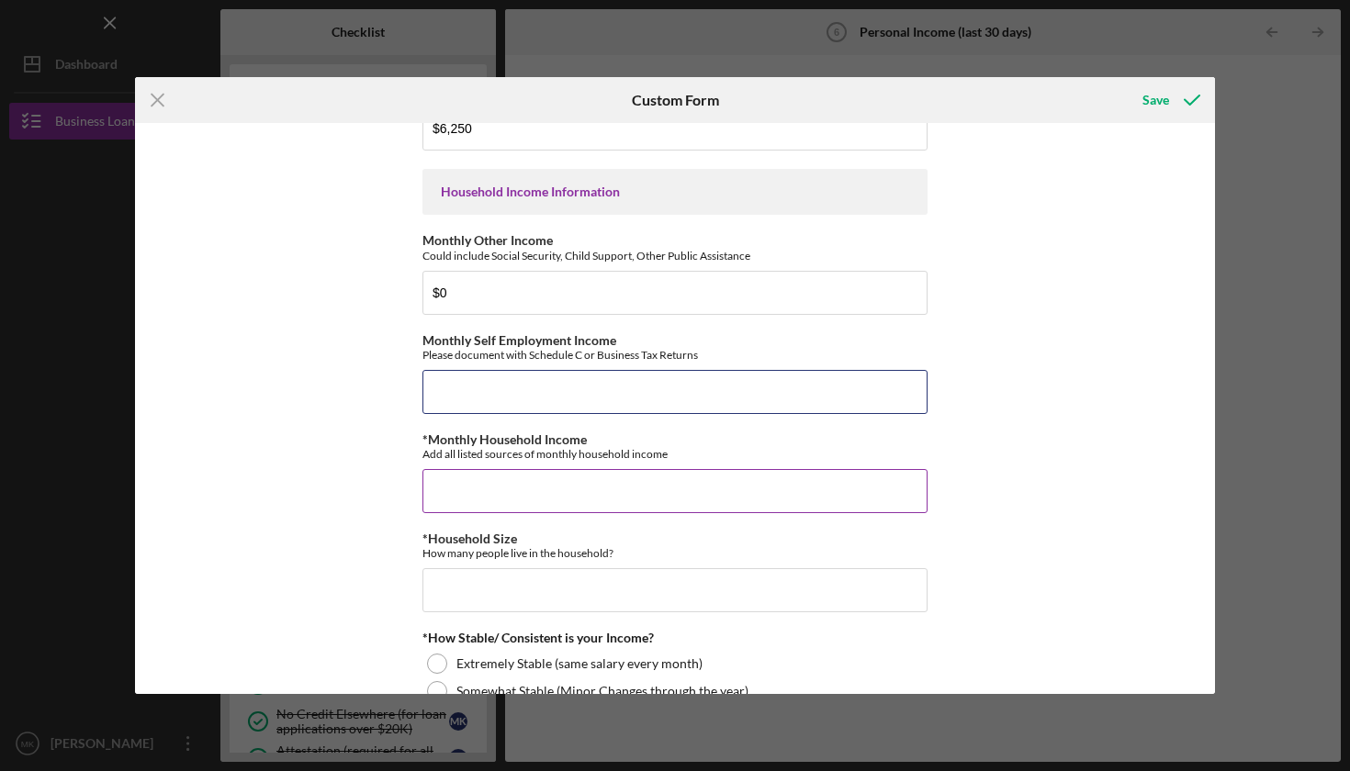
scroll to position [607, 0]
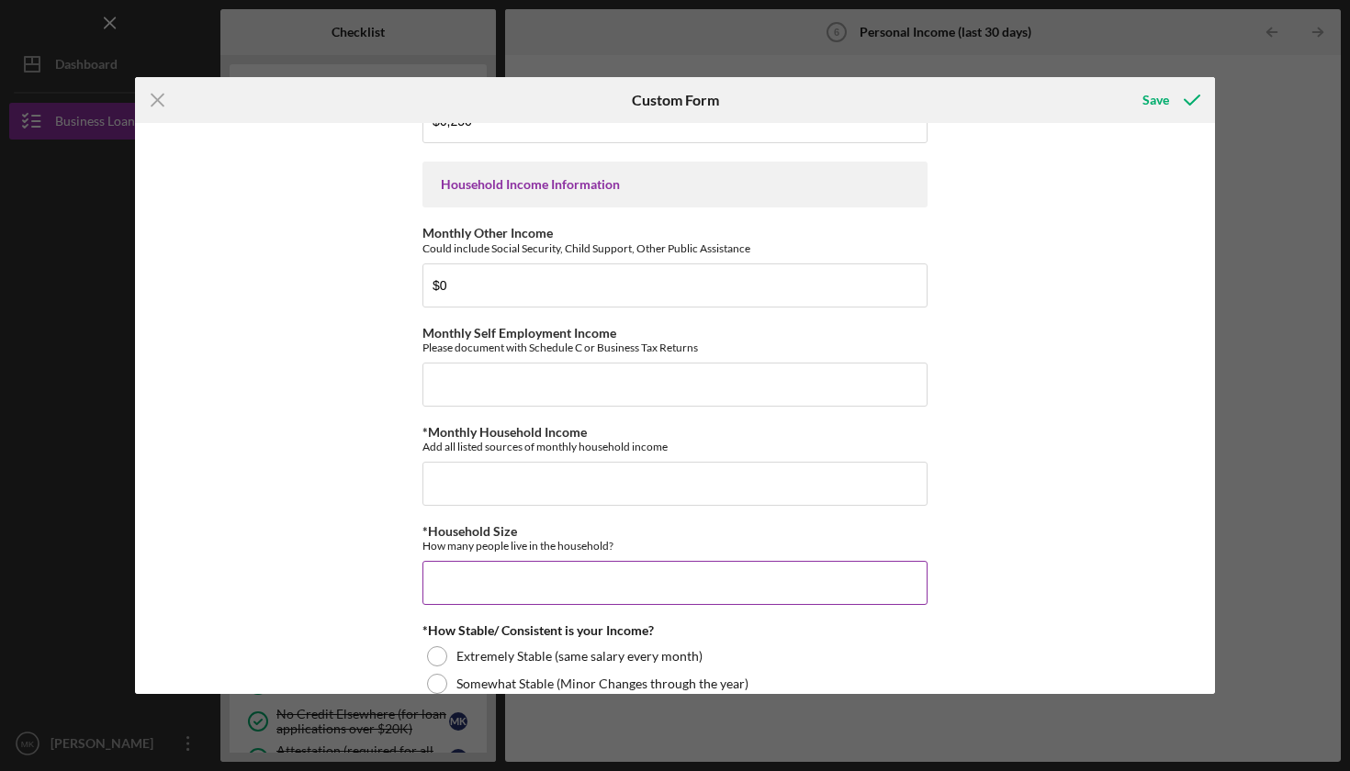
click at [485, 585] on input "*Household Size" at bounding box center [674, 583] width 505 height 44
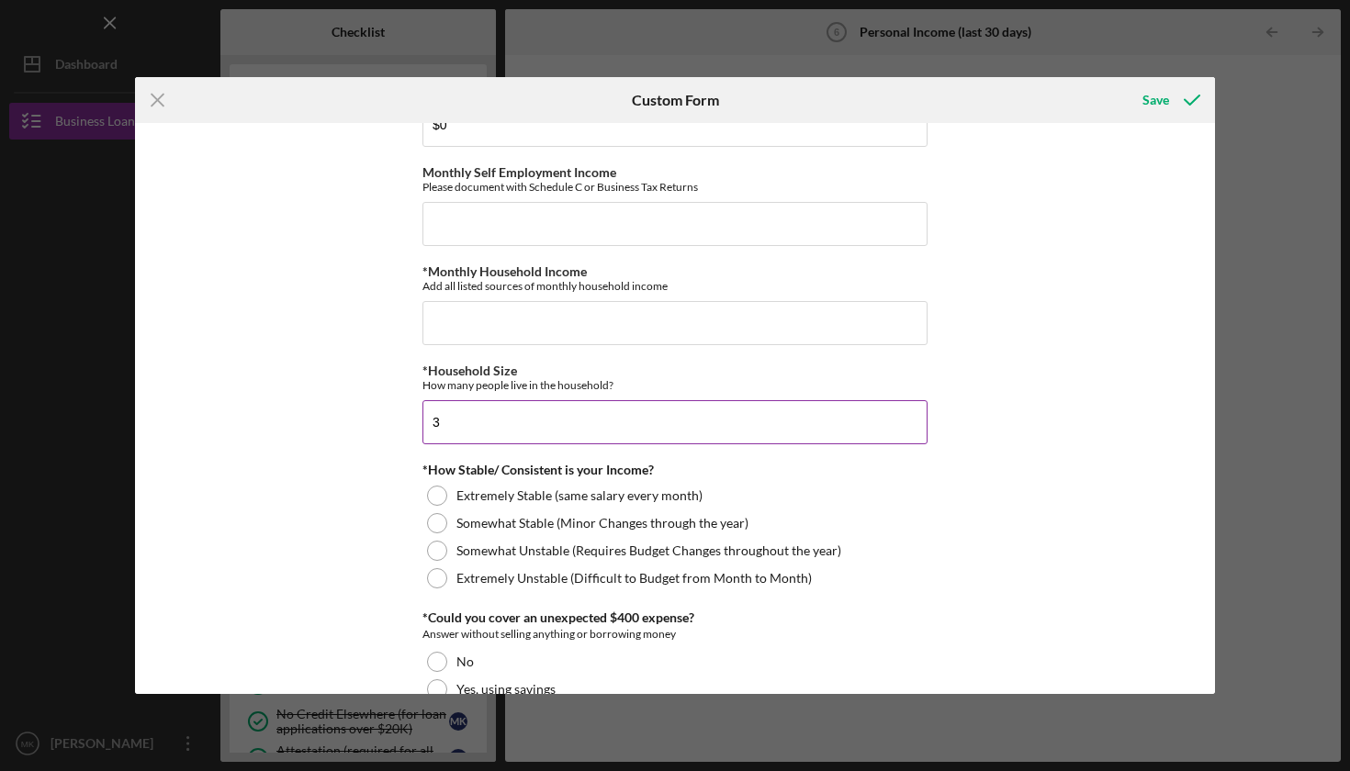
scroll to position [869, 0]
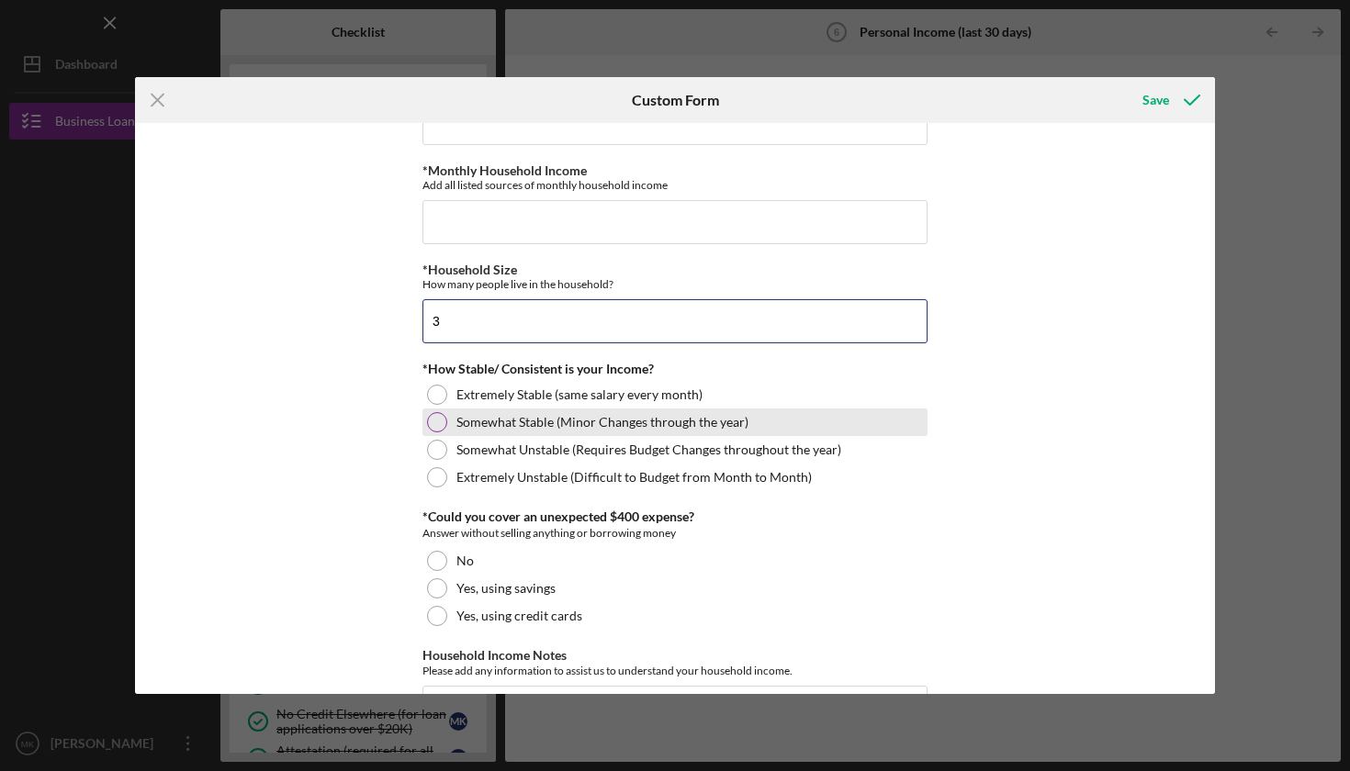
type input "3"
click at [432, 421] on div at bounding box center [437, 422] width 20 height 20
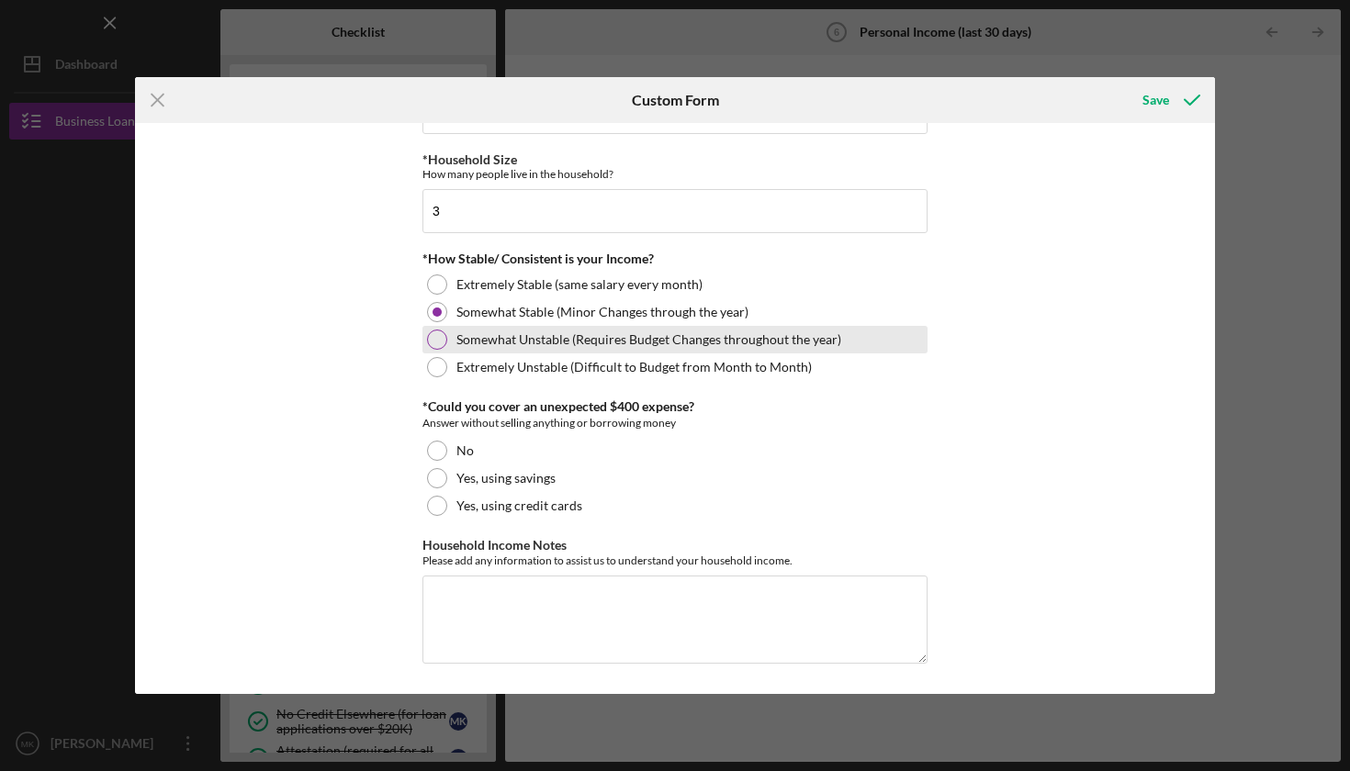
scroll to position [978, 0]
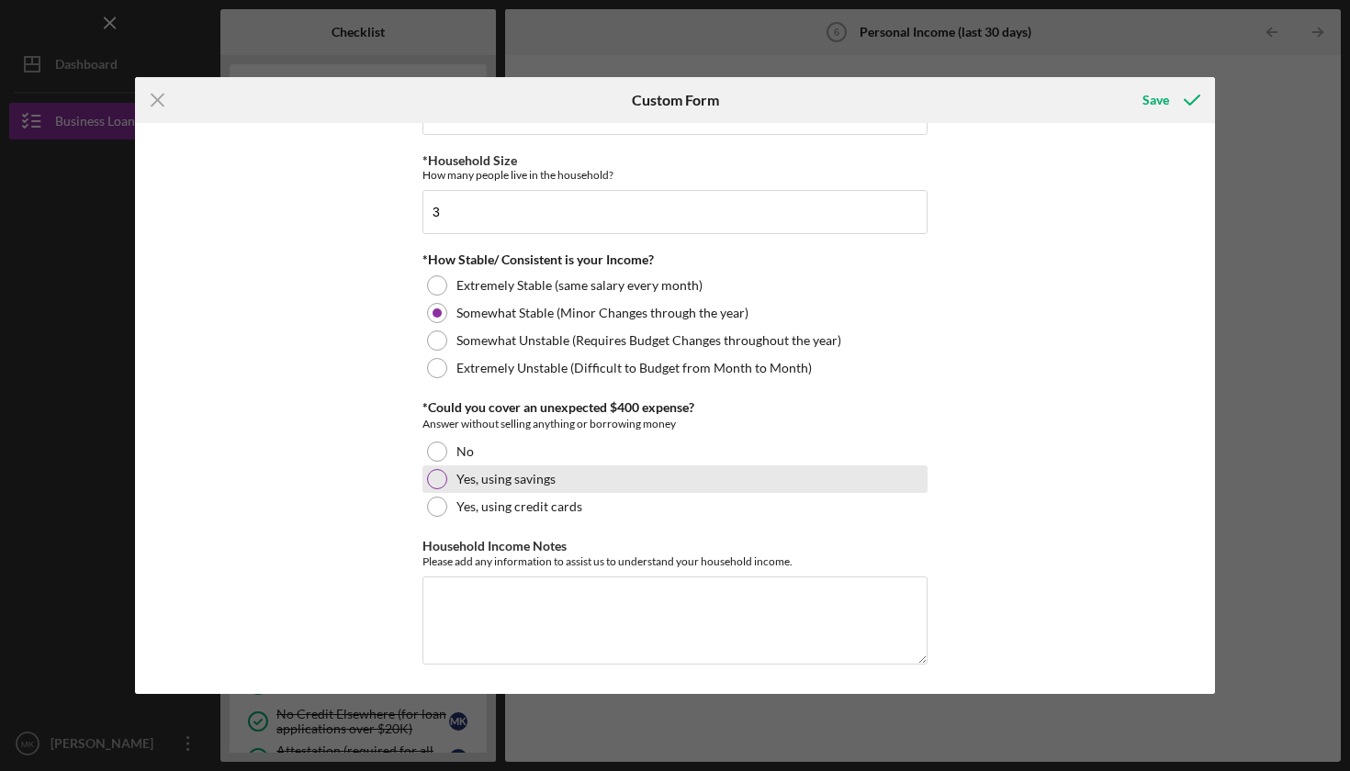
click at [429, 480] on div at bounding box center [437, 479] width 20 height 20
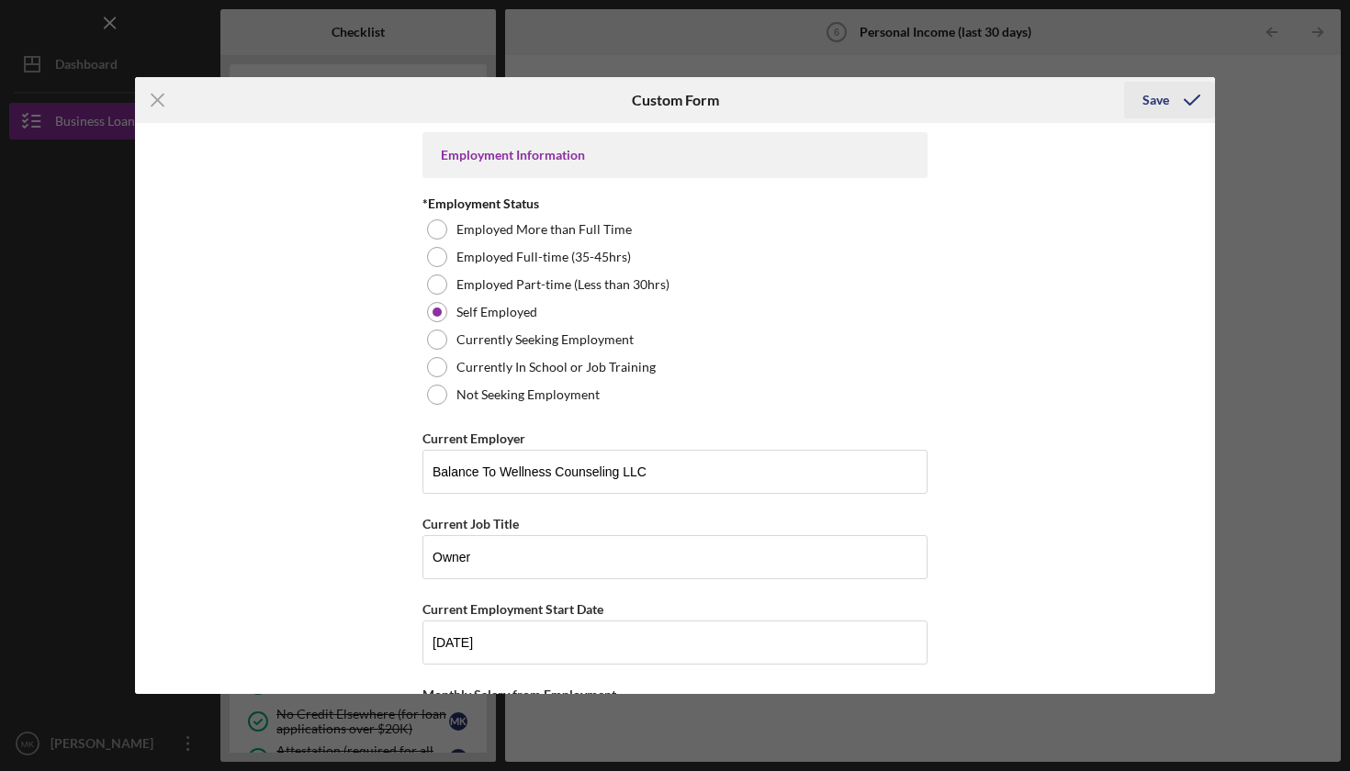
scroll to position [0, 0]
click at [1150, 99] on div "Save" at bounding box center [1155, 100] width 27 height 37
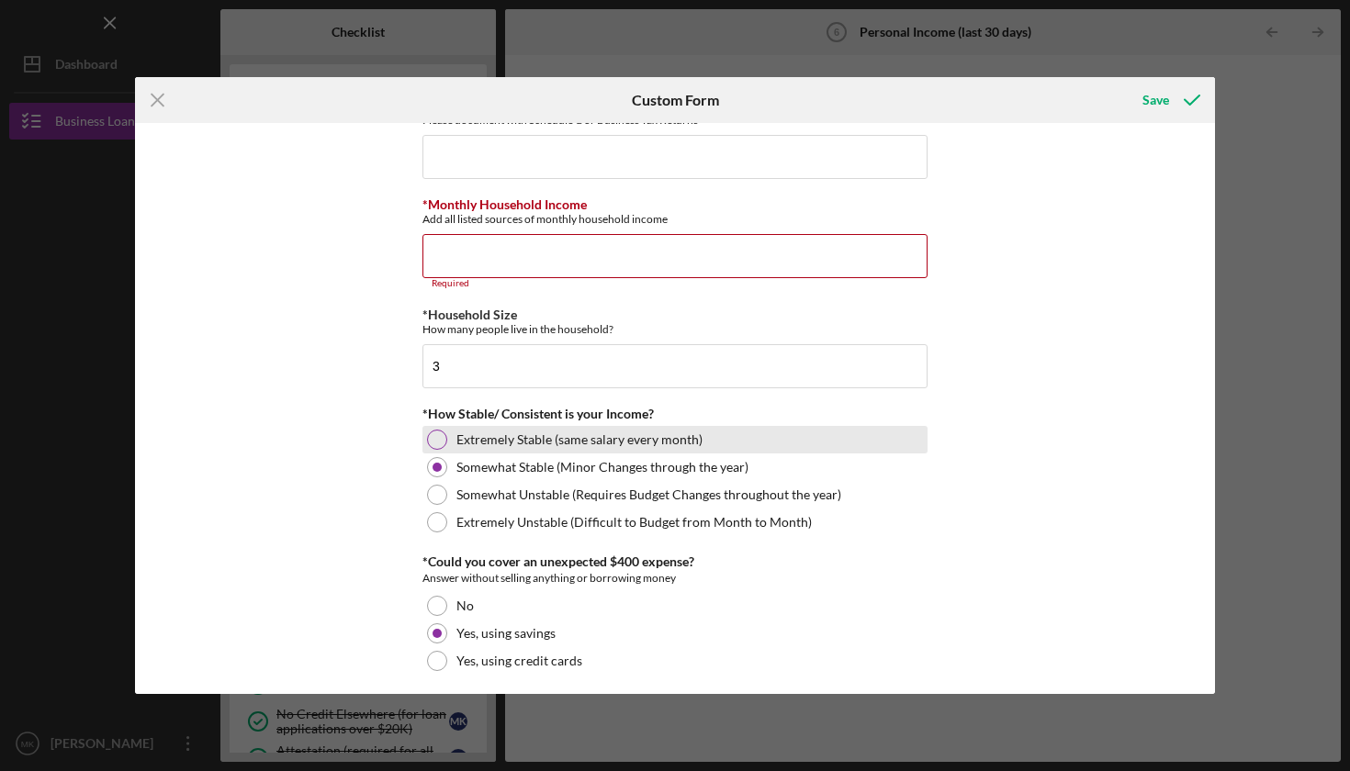
scroll to position [815, 0]
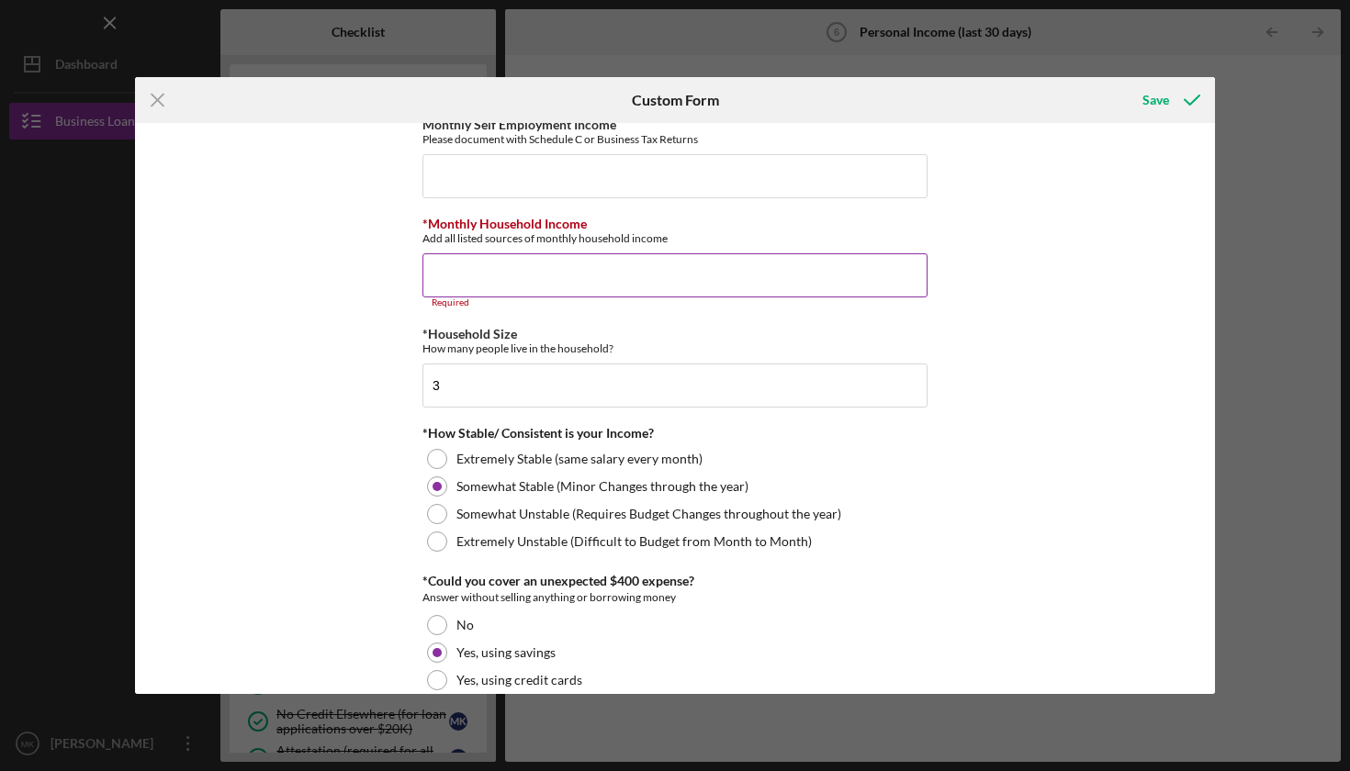
click at [529, 275] on input "*Monthly Household Income" at bounding box center [674, 275] width 505 height 44
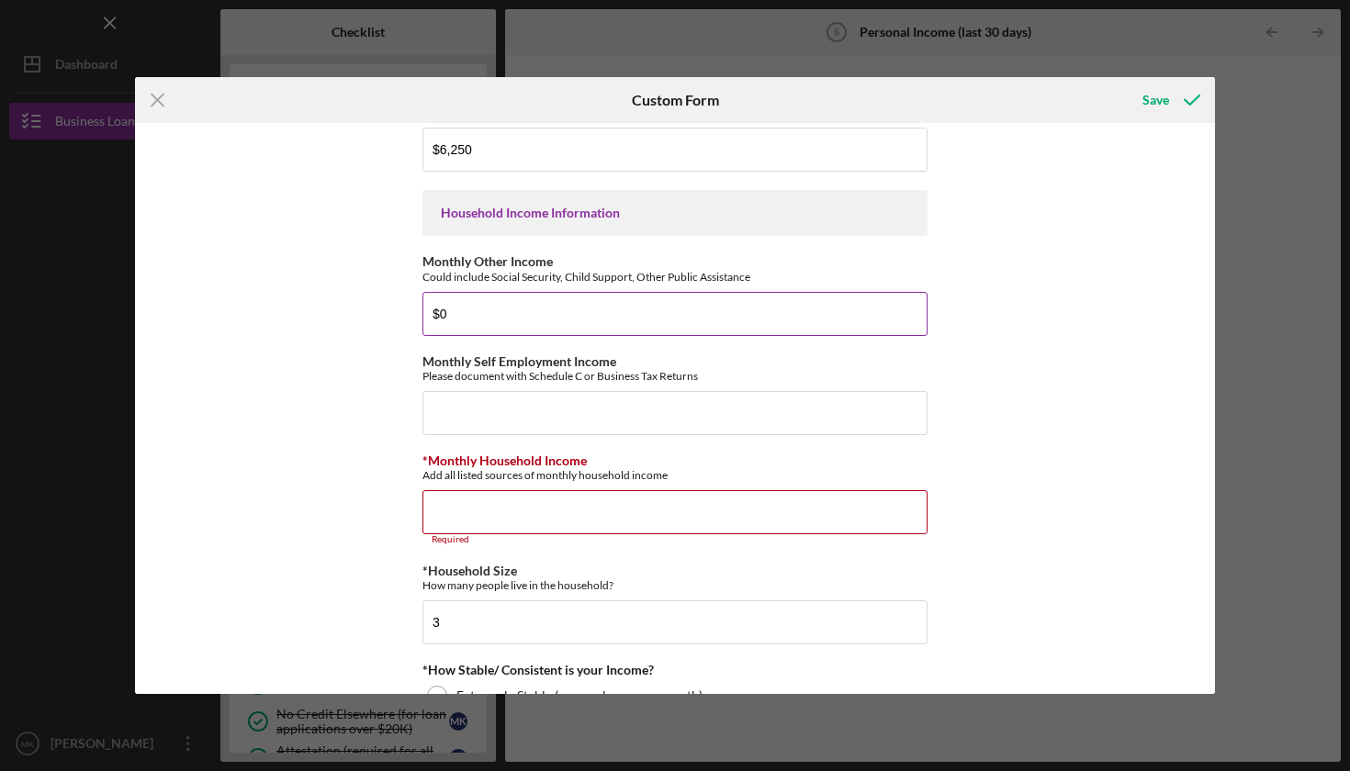
scroll to position [573, 0]
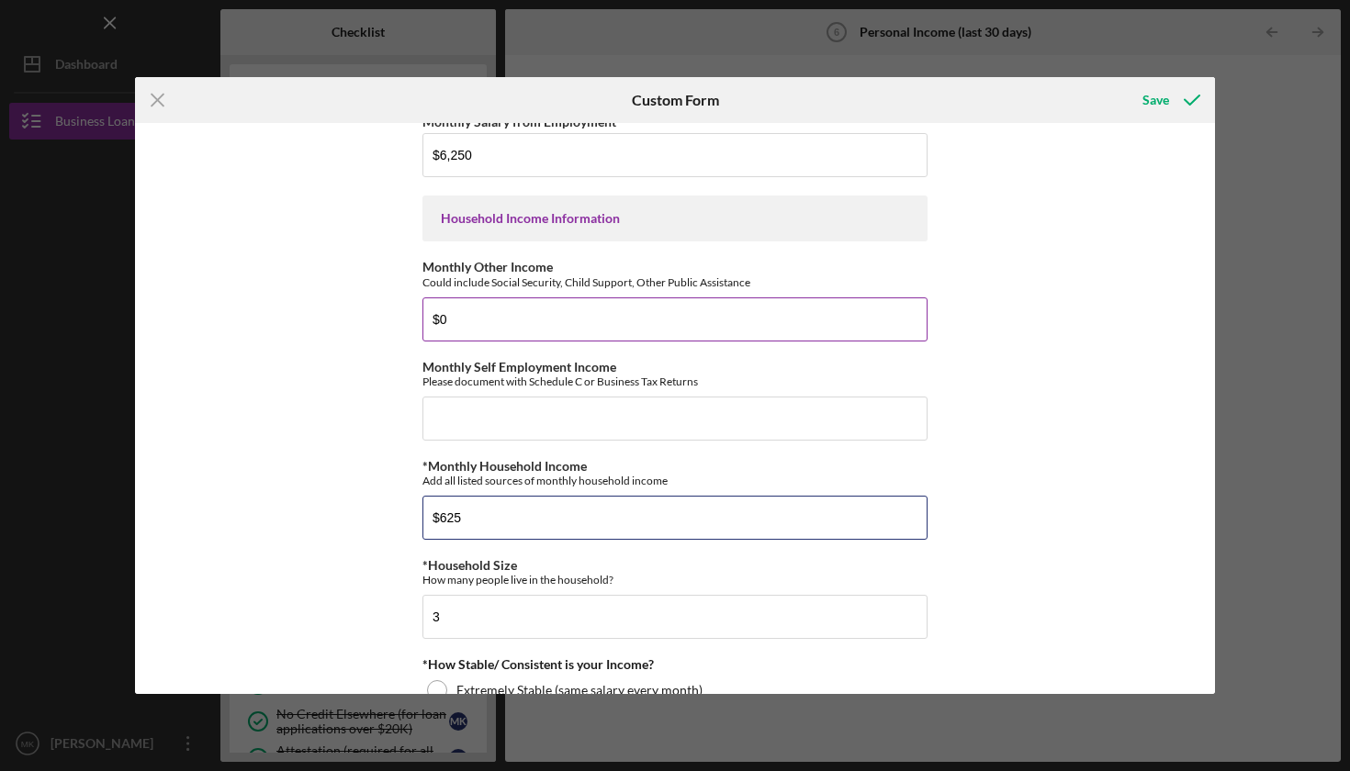
type input "$6,250"
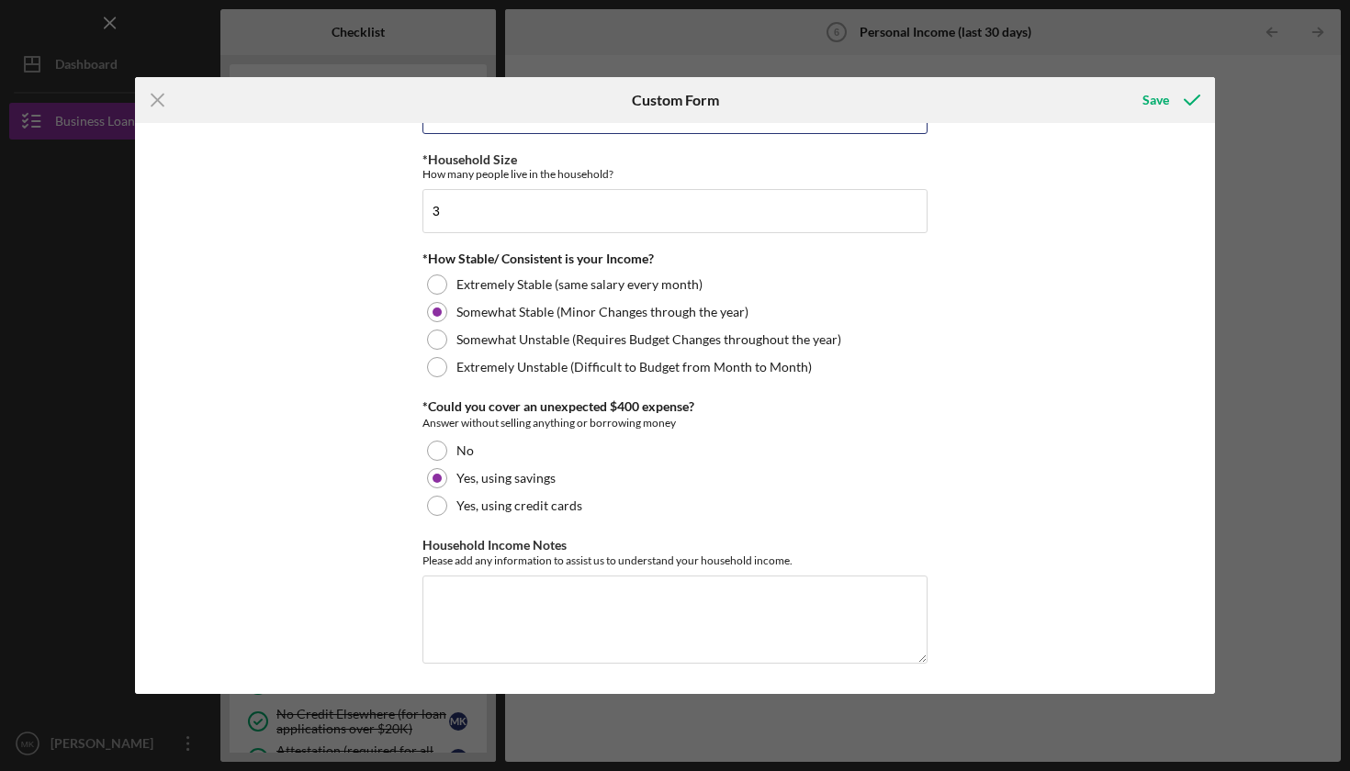
scroll to position [978, 0]
click at [1156, 106] on div "Save" at bounding box center [1155, 100] width 27 height 37
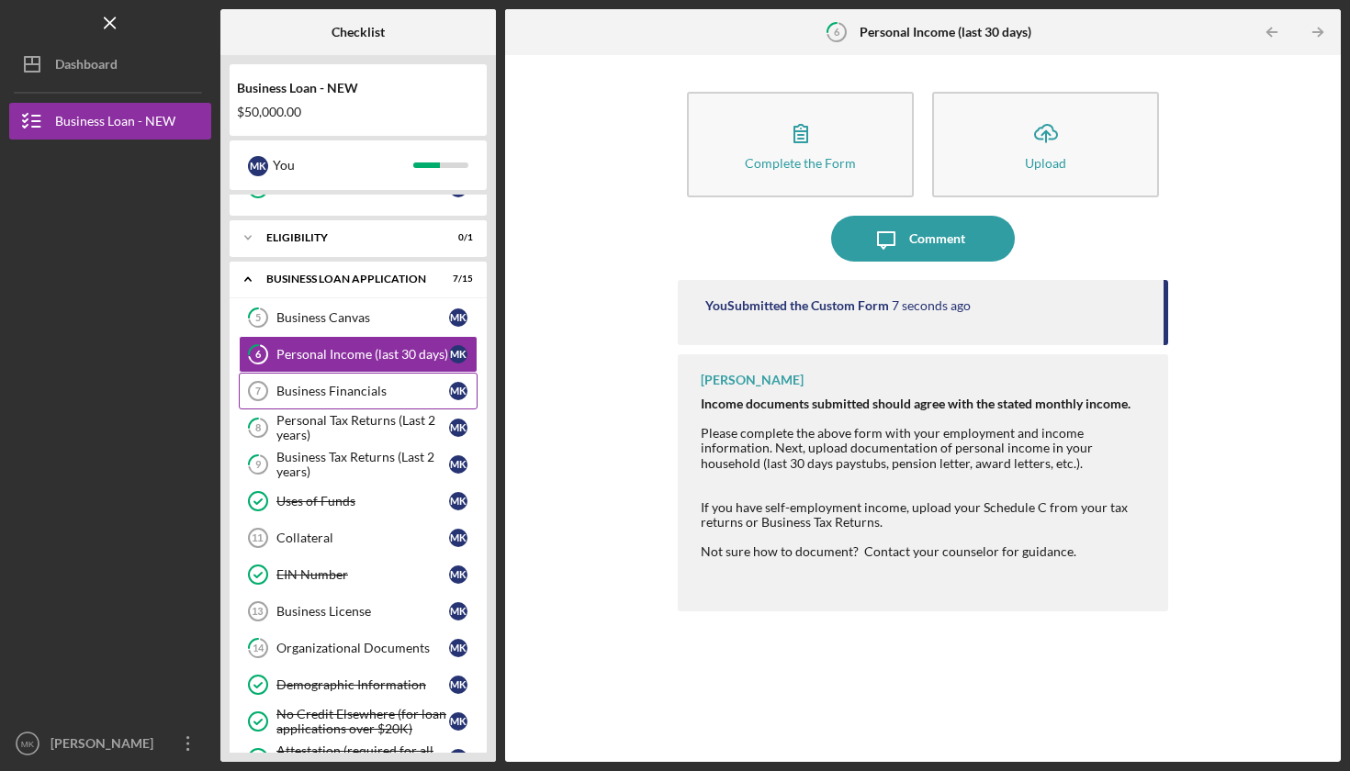
click at [333, 393] on div "Business Financials" at bounding box center [362, 391] width 173 height 15
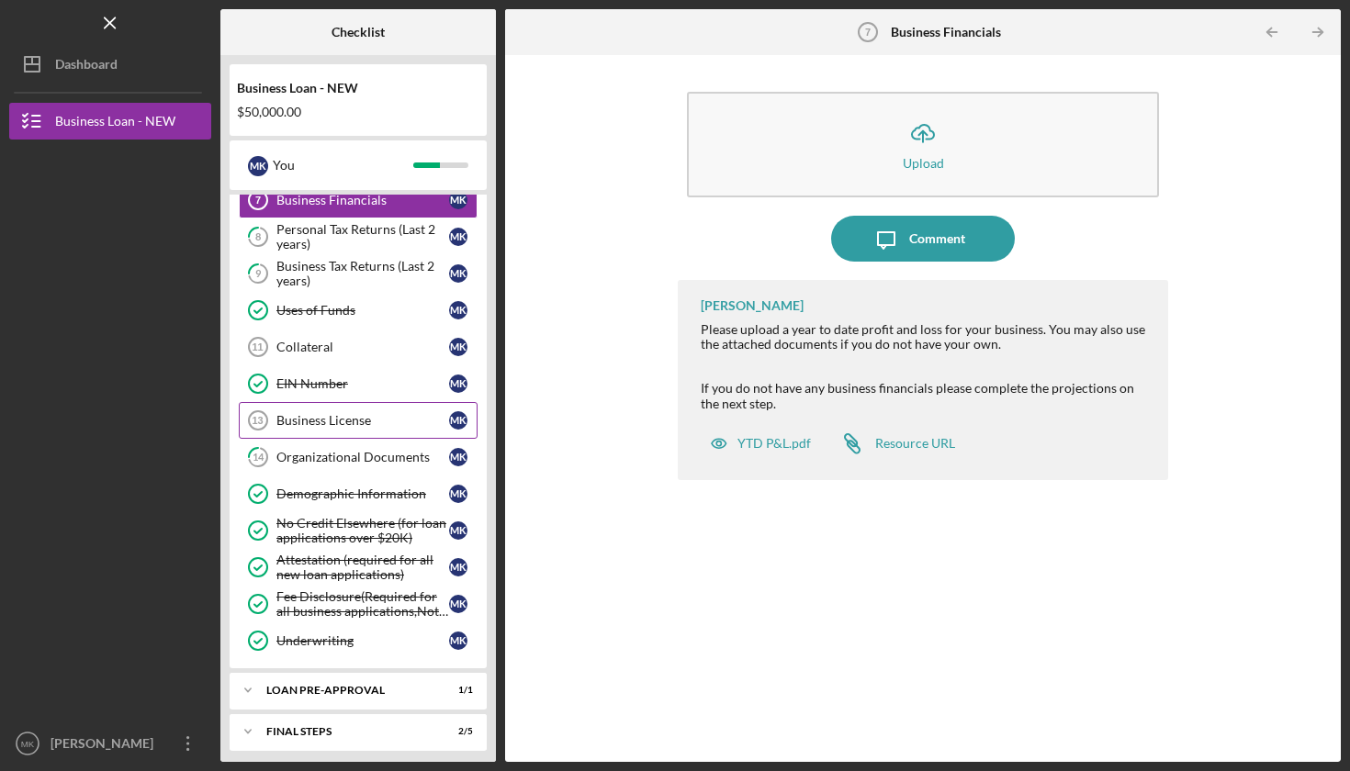
scroll to position [380, 0]
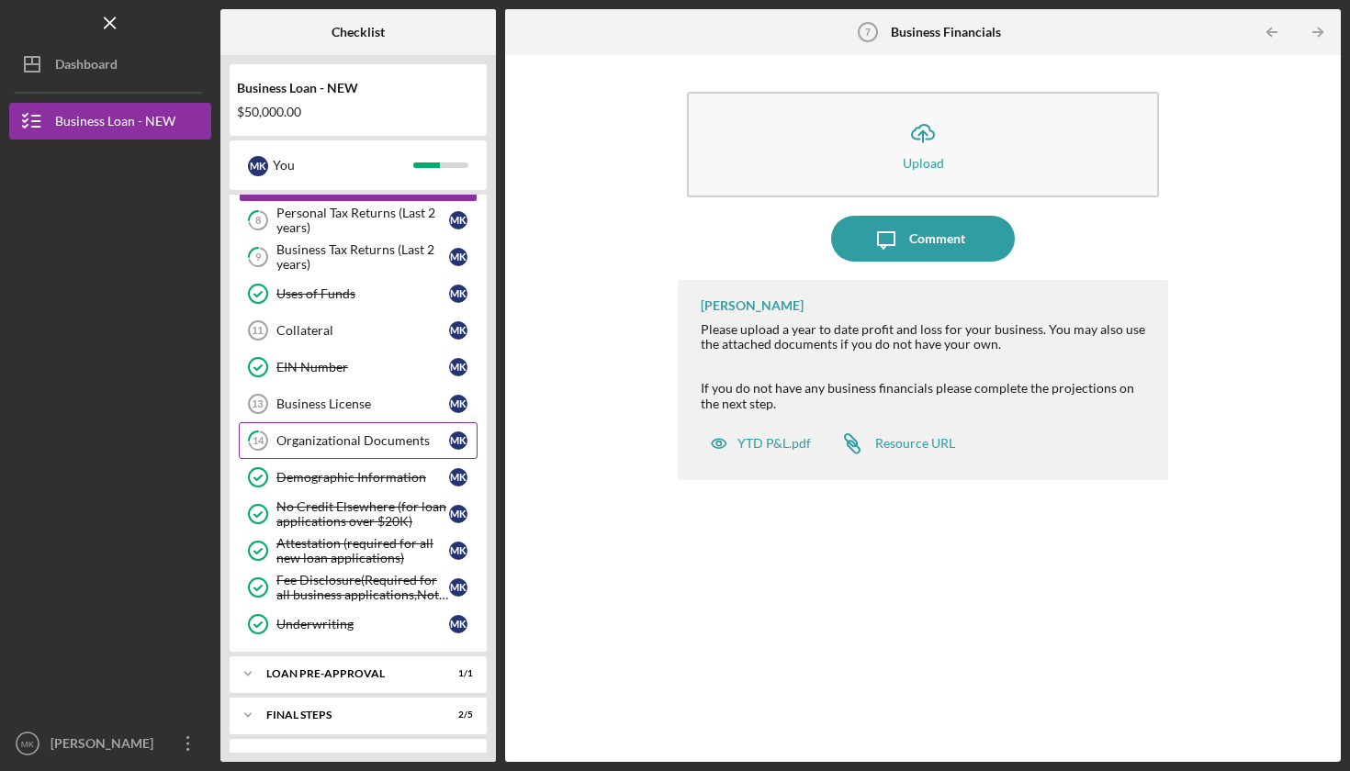
click at [341, 443] on div "Organizational Documents" at bounding box center [362, 440] width 173 height 15
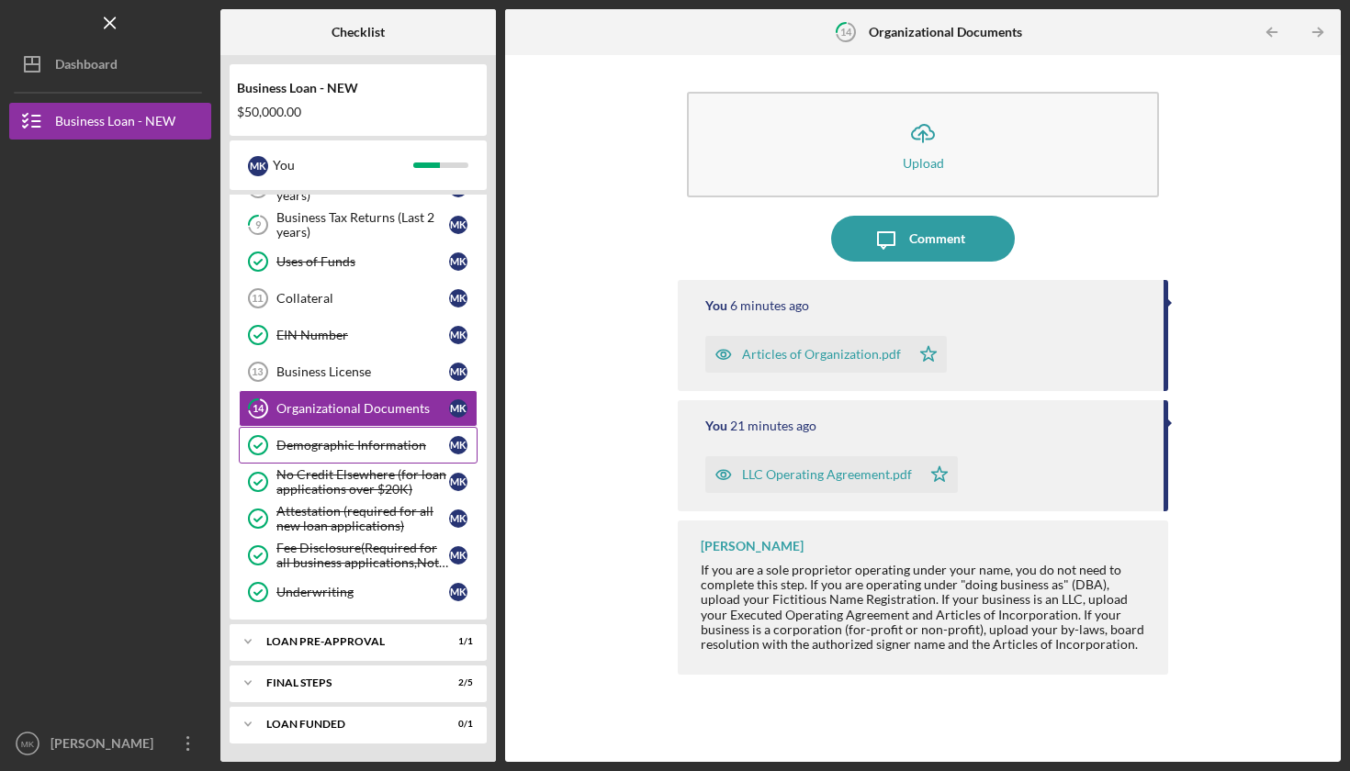
scroll to position [403, 0]
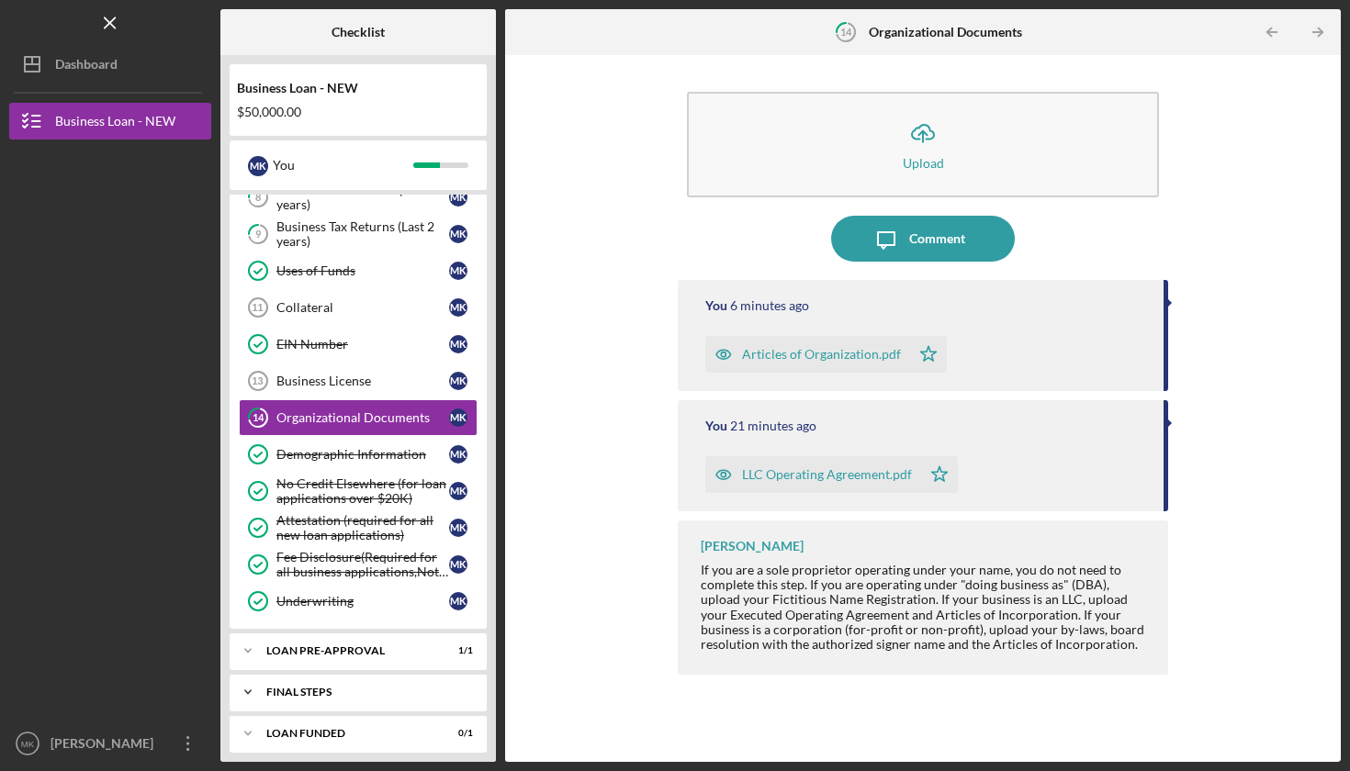
click at [315, 687] on div "FINAL STEPS" at bounding box center [364, 692] width 197 height 11
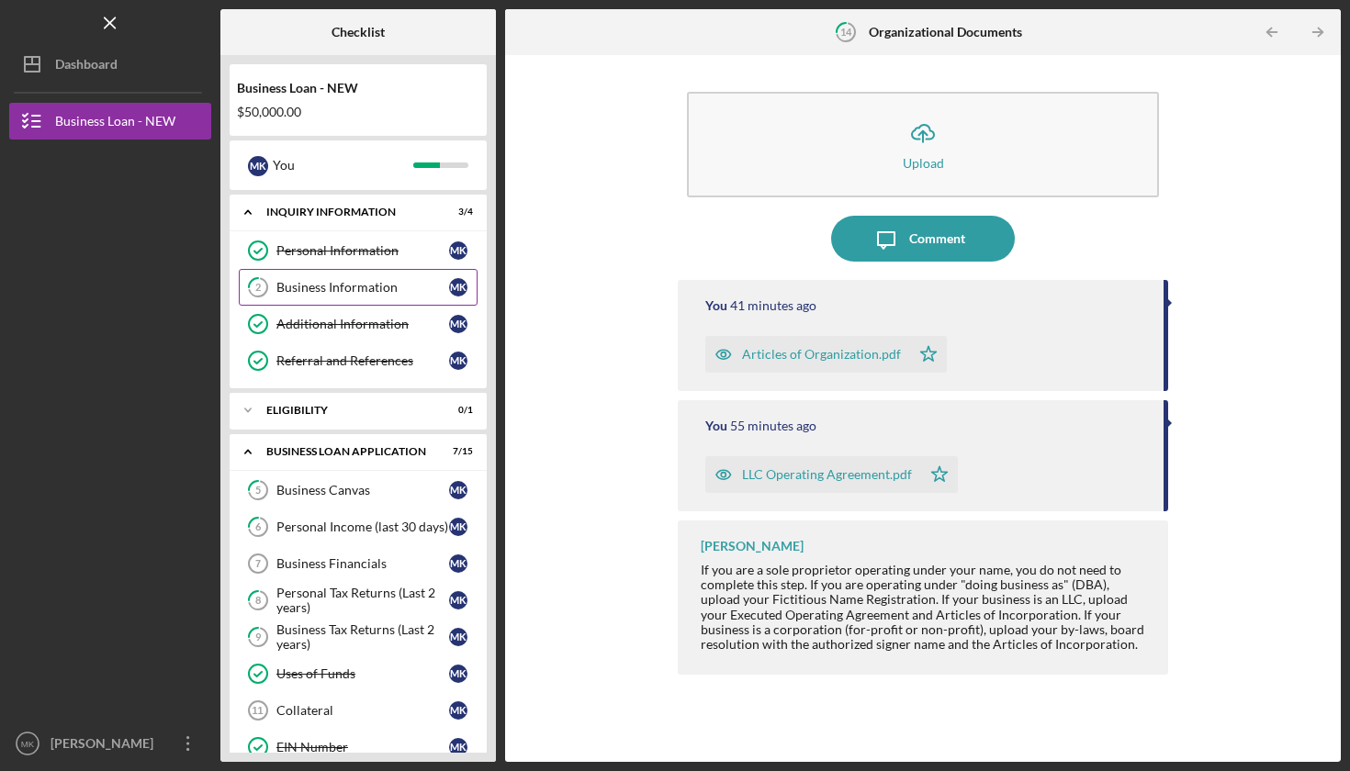
scroll to position [0, 0]
